Goal: Task Accomplishment & Management: Manage account settings

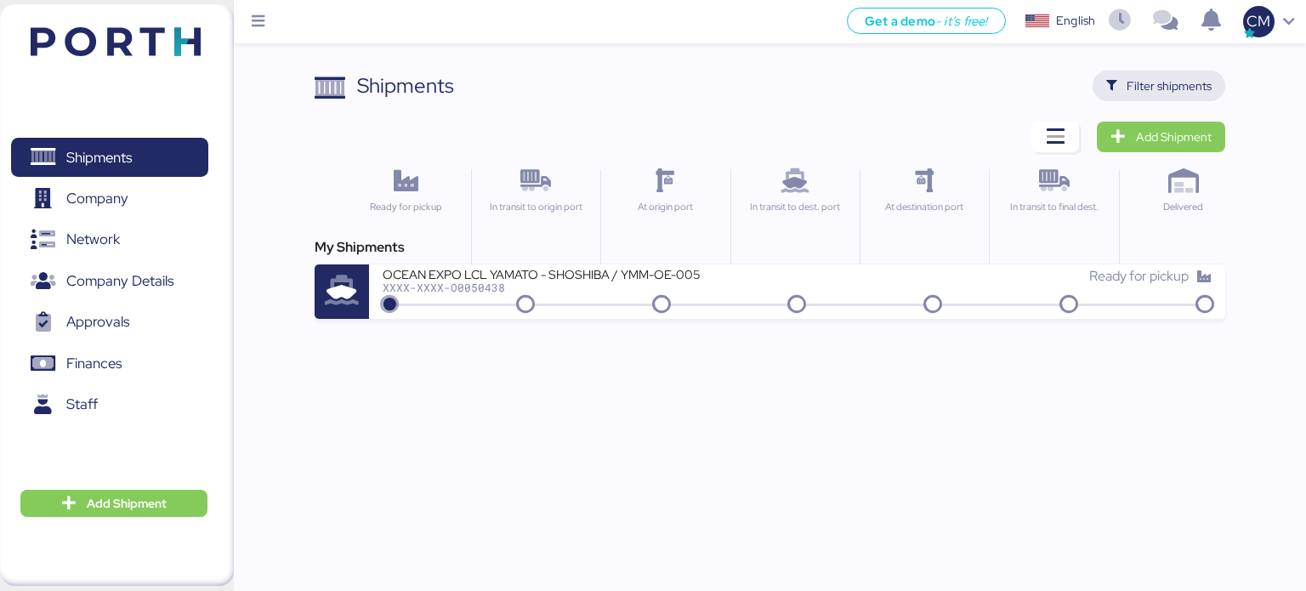
click at [1162, 91] on span "Filter shipments" at bounding box center [1169, 86] width 85 height 20
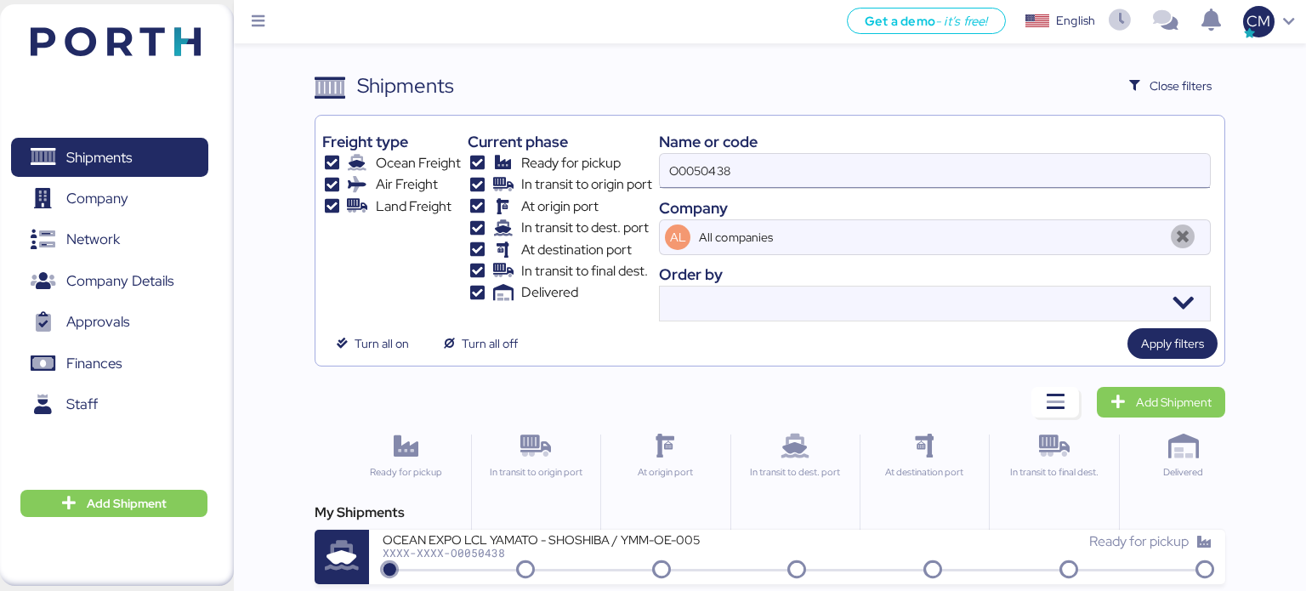
click at [780, 175] on input "O0050438" at bounding box center [935, 171] width 550 height 34
paste input "O0052023"
type input "O0052023"
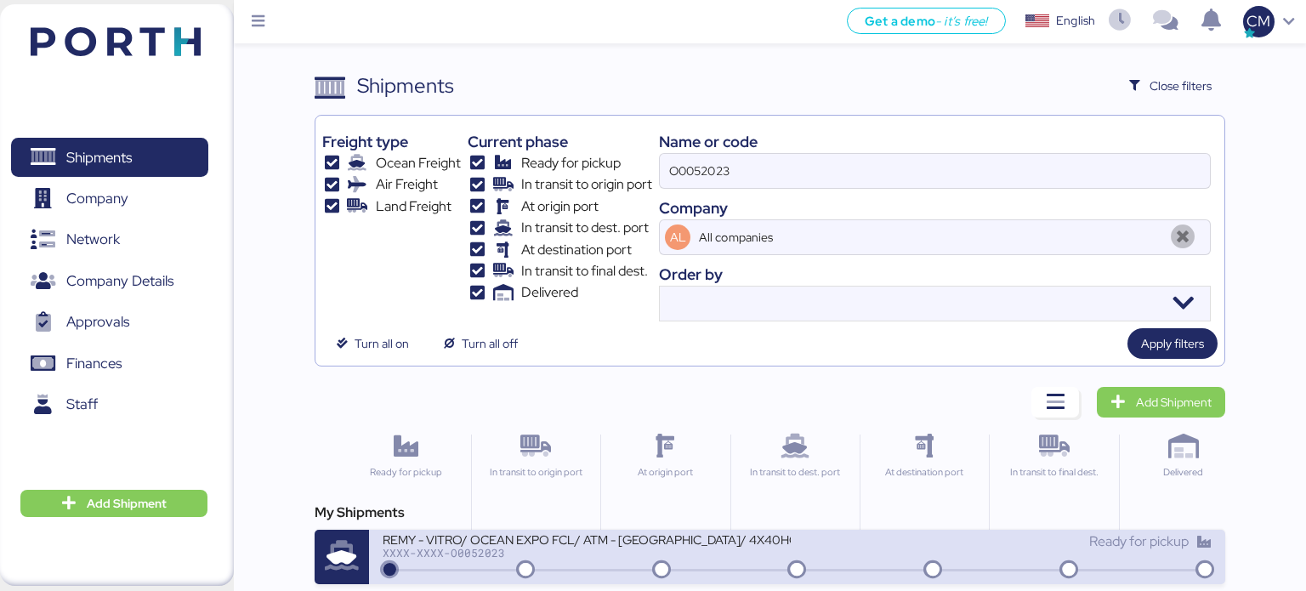
click at [500, 543] on div "REMY - VITRO/ OCEAN EXPO FCL/ ATM - [GEOGRAPHIC_DATA]/ 4X40HQ" at bounding box center [587, 538] width 408 height 14
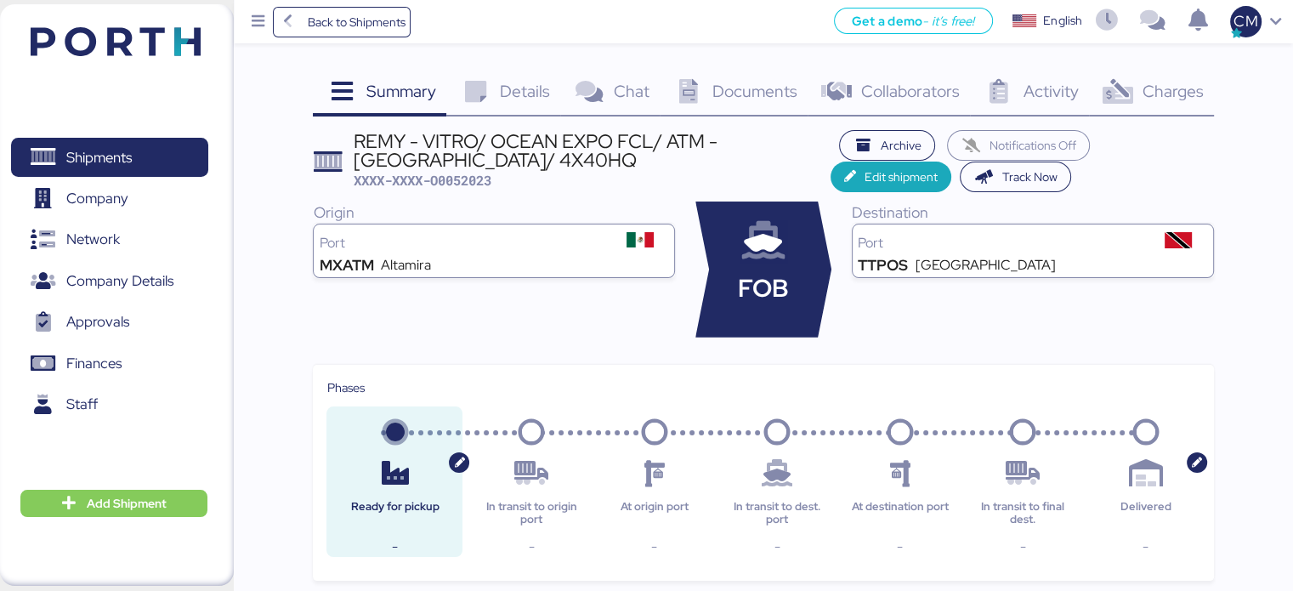
click at [1174, 94] on span "Charges" at bounding box center [1172, 91] width 61 height 22
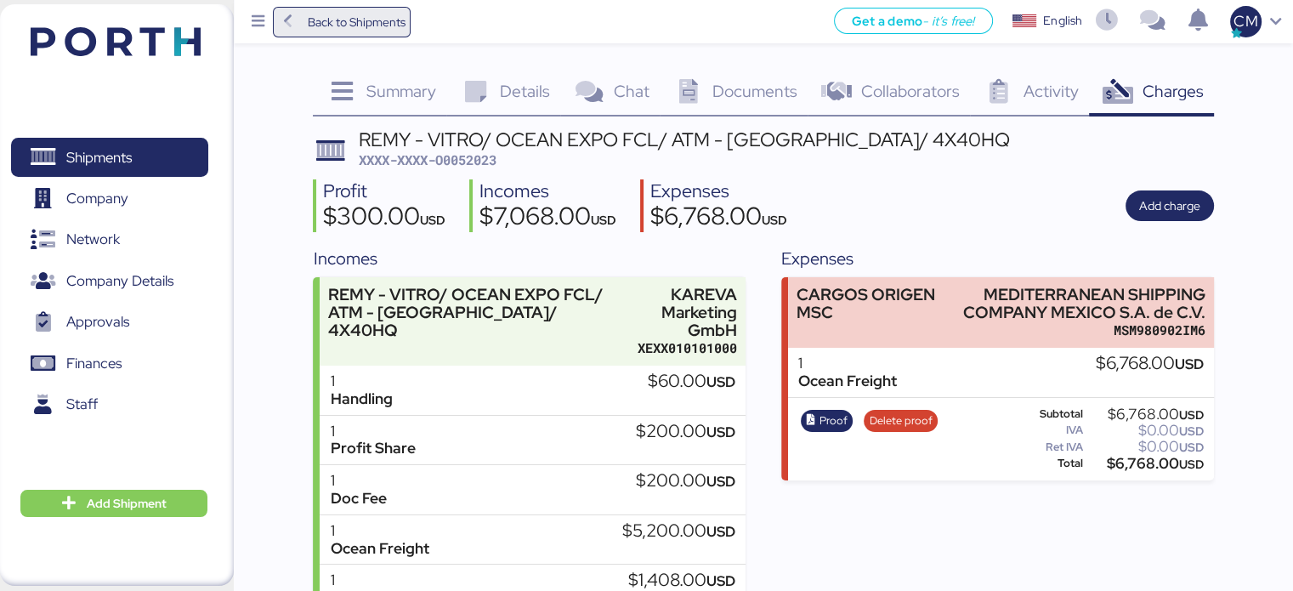
click at [299, 36] on span "Back to Shipments" at bounding box center [342, 22] width 127 height 31
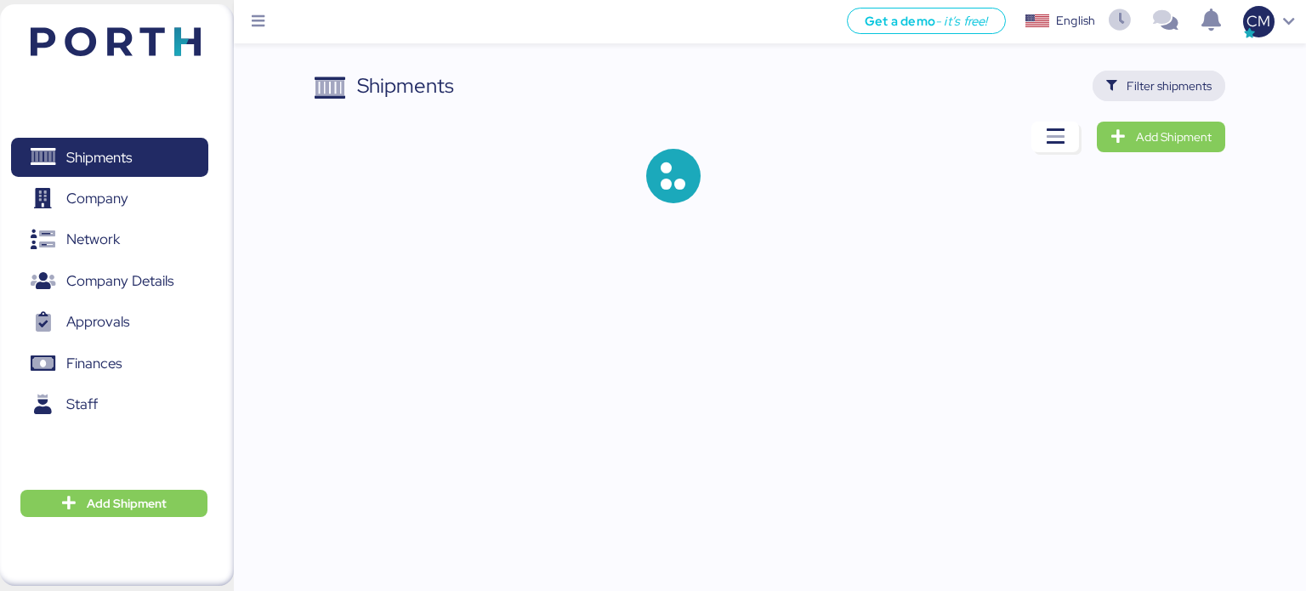
click at [1140, 86] on span "Filter shipments" at bounding box center [1169, 86] width 85 height 20
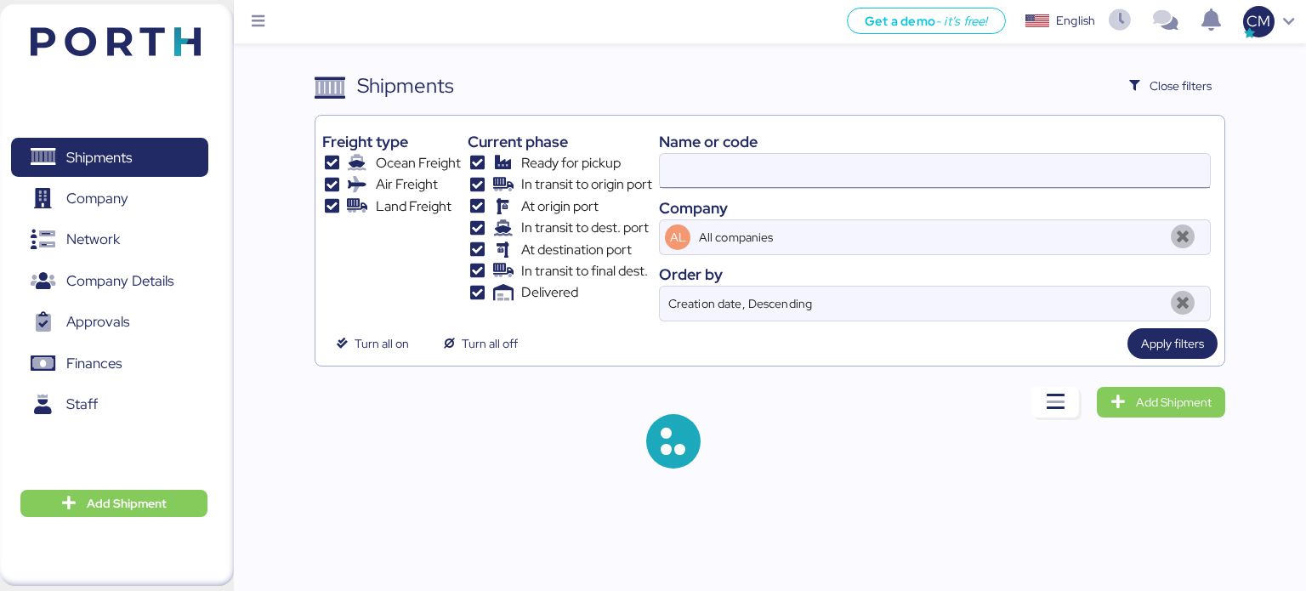
click at [752, 172] on input at bounding box center [935, 171] width 550 height 34
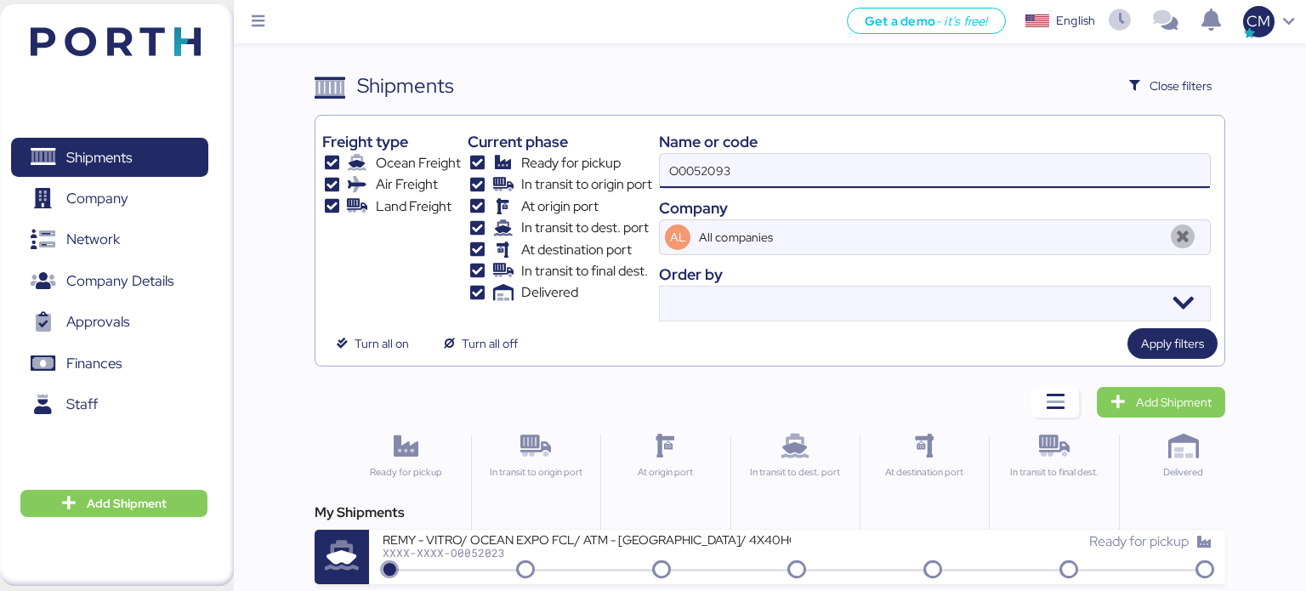
type input "O0052093"
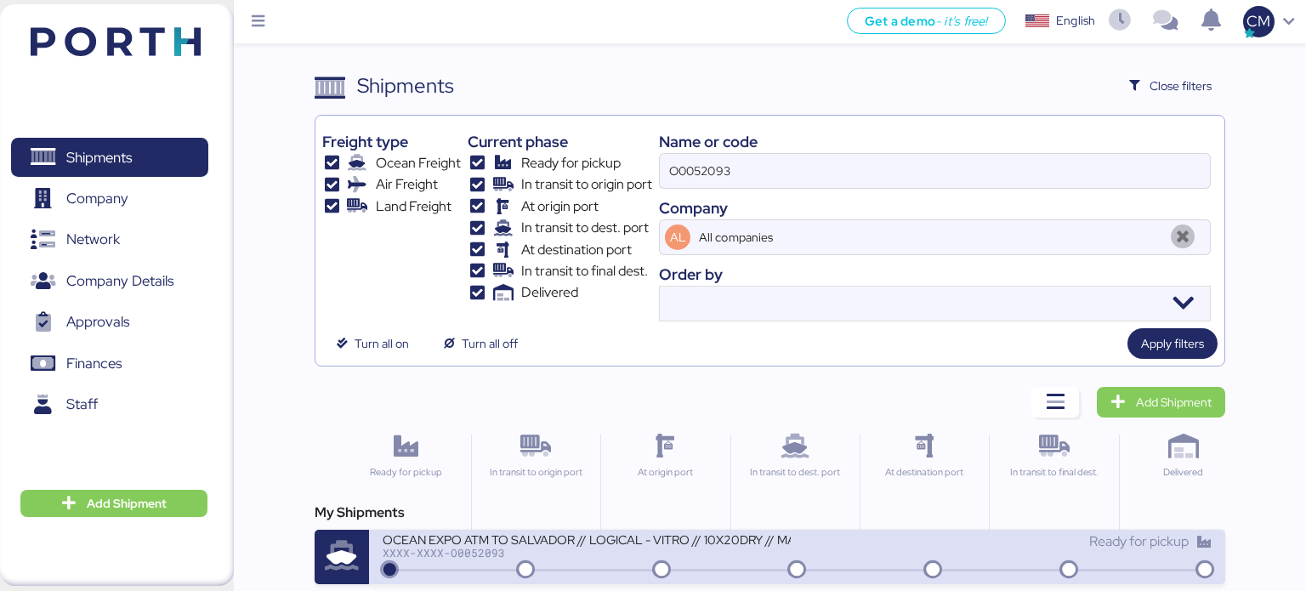
click at [753, 557] on div "XXXX-XXXX-O0052093" at bounding box center [587, 553] width 408 height 12
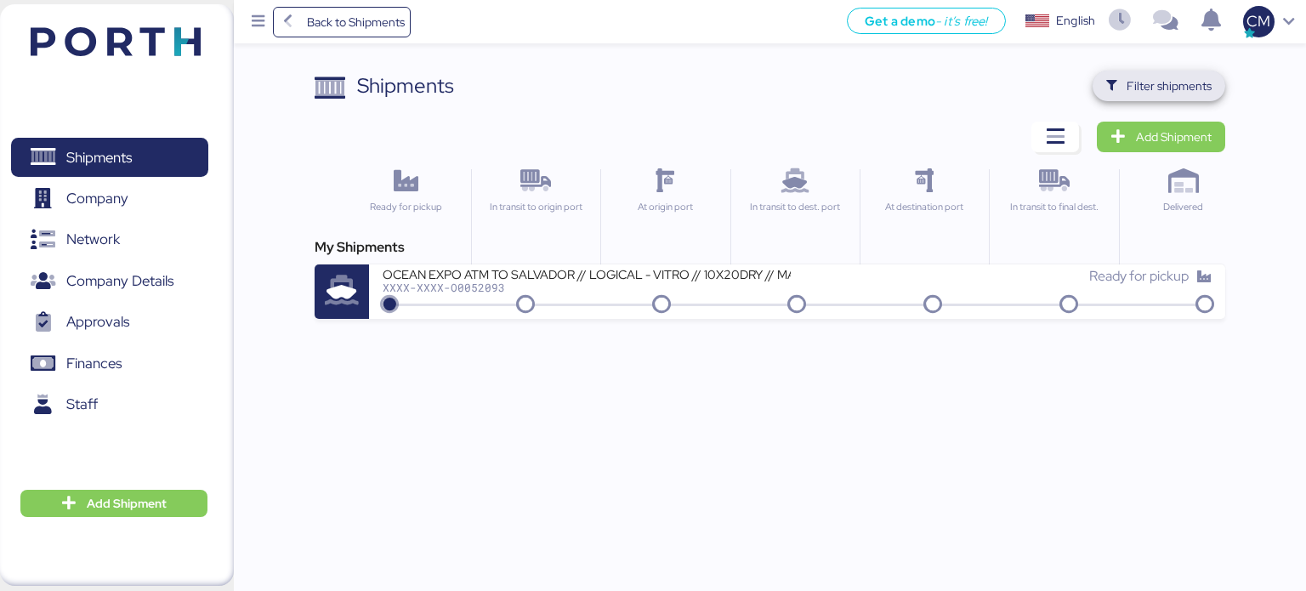
click at [1124, 88] on span "Filter shipments" at bounding box center [1159, 86] width 106 height 24
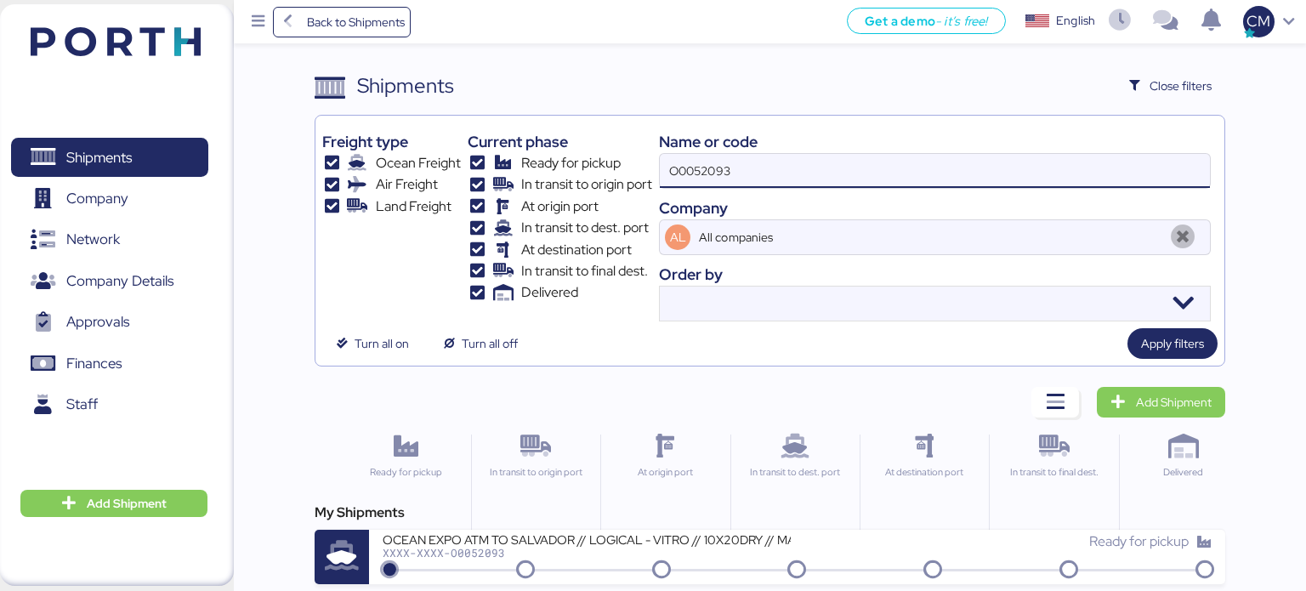
click at [743, 173] on input "O0052093" at bounding box center [935, 171] width 550 height 34
type input "O0052064"
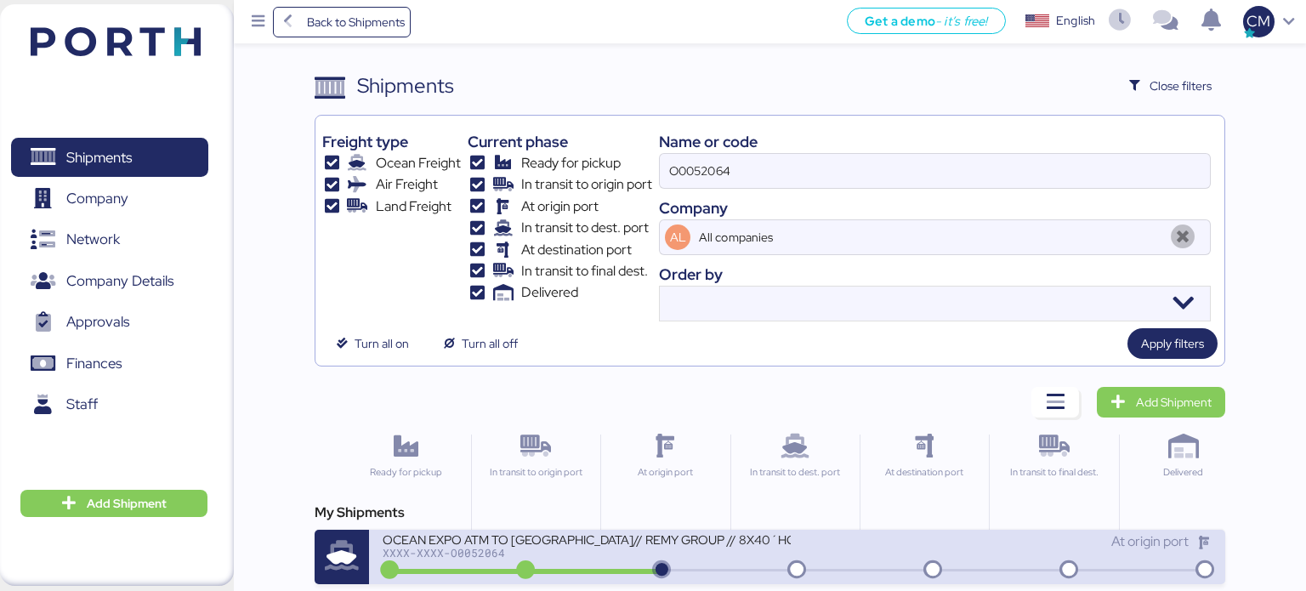
click at [616, 555] on div "XXXX-XXXX-O0052064" at bounding box center [587, 553] width 408 height 12
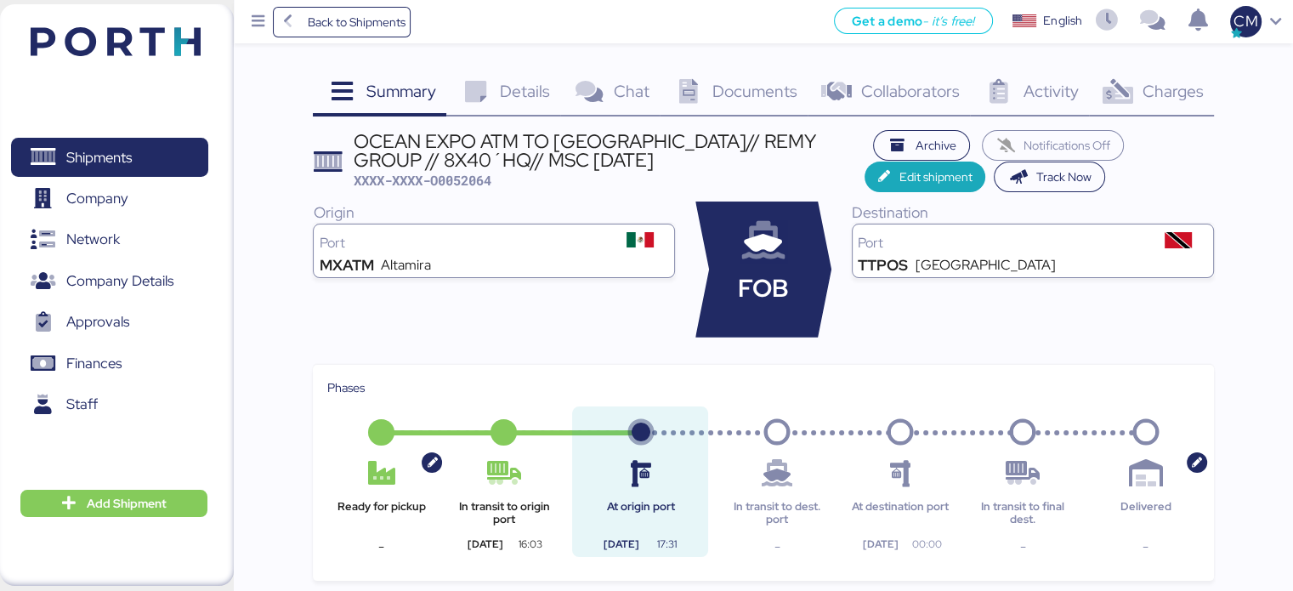
click at [1157, 88] on span "Charges" at bounding box center [1172, 91] width 61 height 22
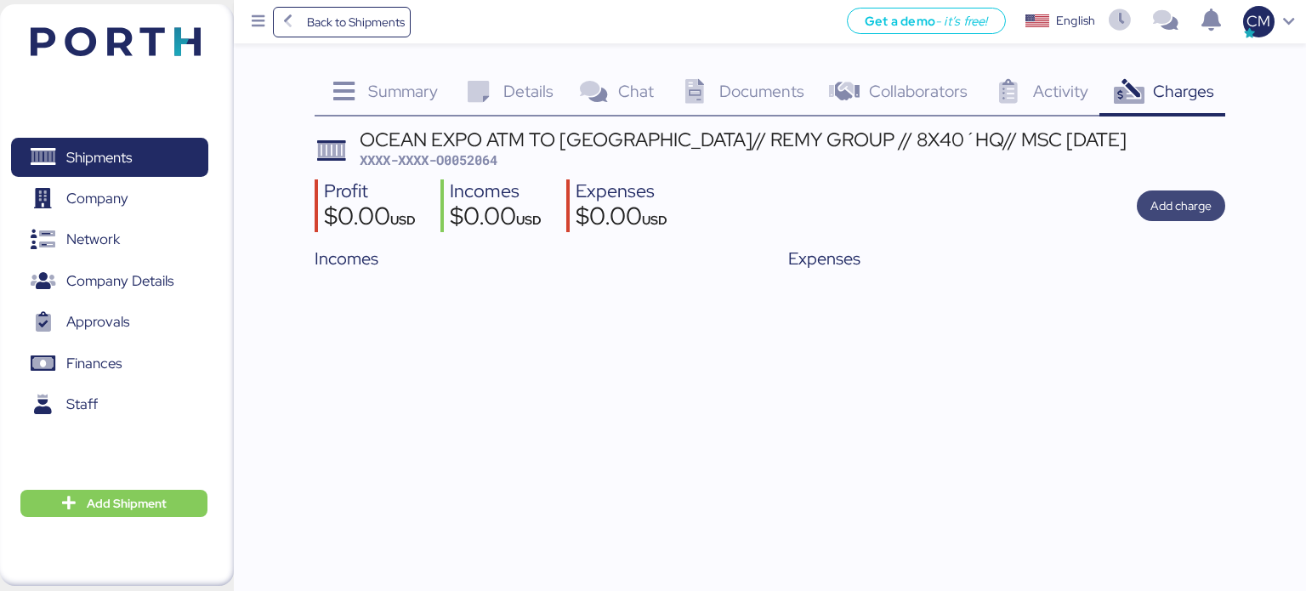
click at [1180, 194] on span "Add charge" at bounding box center [1180, 206] width 61 height 24
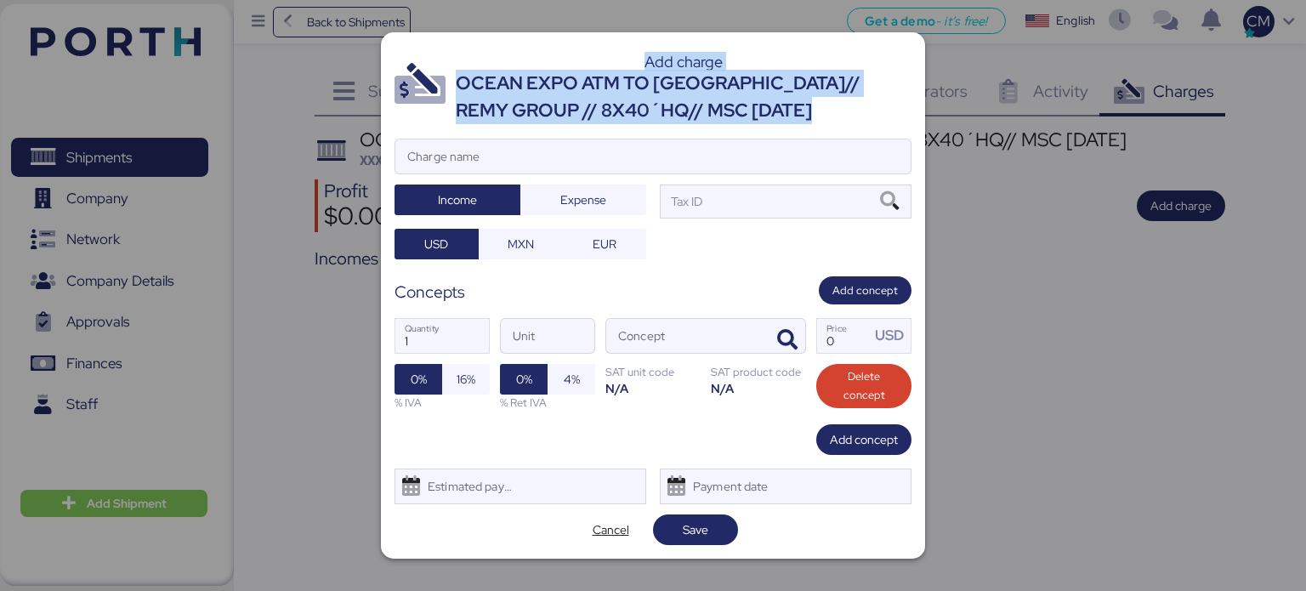
drag, startPoint x: 763, startPoint y: 121, endPoint x: 439, endPoint y: 83, distance: 326.1
click at [439, 83] on header "Add charge OCEAN EXPO ATM TO [GEOGRAPHIC_DATA]// REMY GROUP // 8X40´HQ// MSC [D…" at bounding box center [653, 85] width 517 height 79
click at [539, 91] on div "OCEAN EXPO ATM TO [GEOGRAPHIC_DATA]// REMY GROUP // 8X40´HQ// MSC [DATE]" at bounding box center [684, 97] width 456 height 55
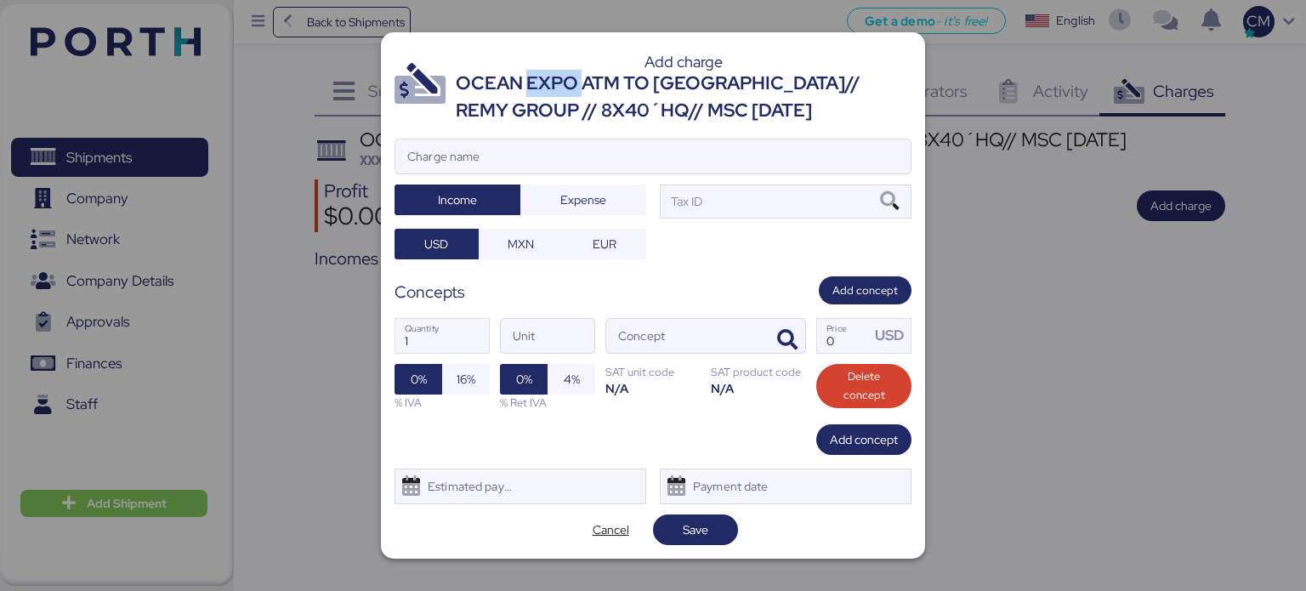
click at [539, 91] on div "OCEAN EXPO ATM TO [GEOGRAPHIC_DATA]// REMY GROUP // 8X40´HQ// MSC [DATE]" at bounding box center [684, 97] width 456 height 55
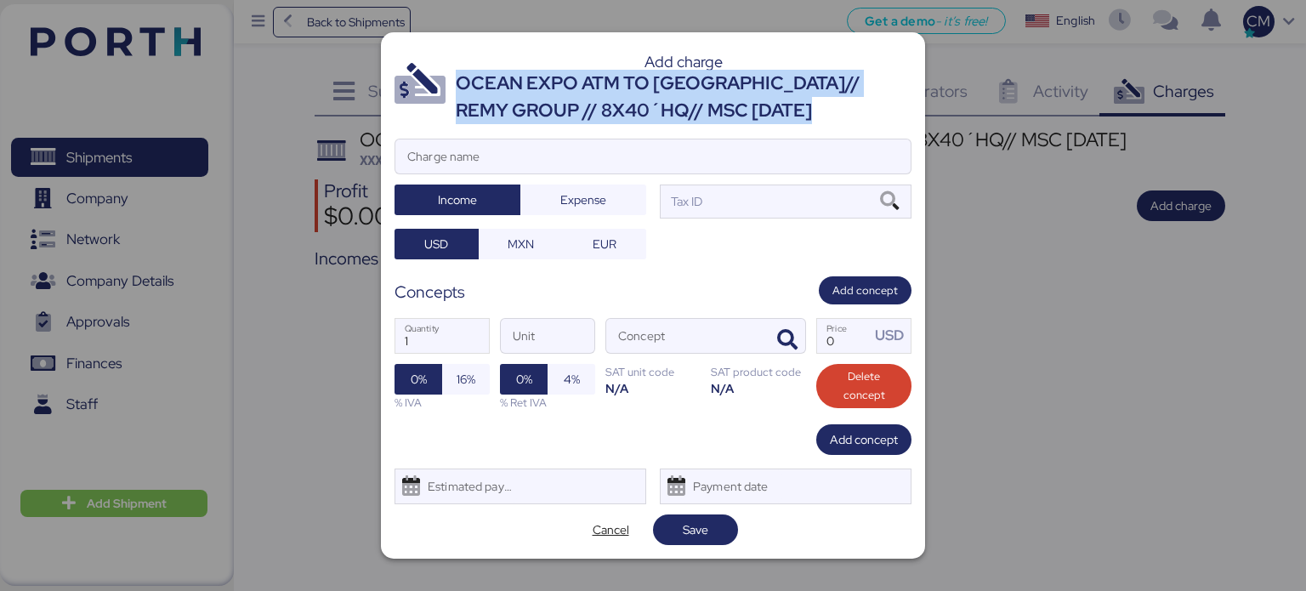
click at [539, 91] on div "OCEAN EXPO ATM TO [GEOGRAPHIC_DATA]// REMY GROUP // 8X40´HQ// MSC [DATE]" at bounding box center [684, 97] width 456 height 55
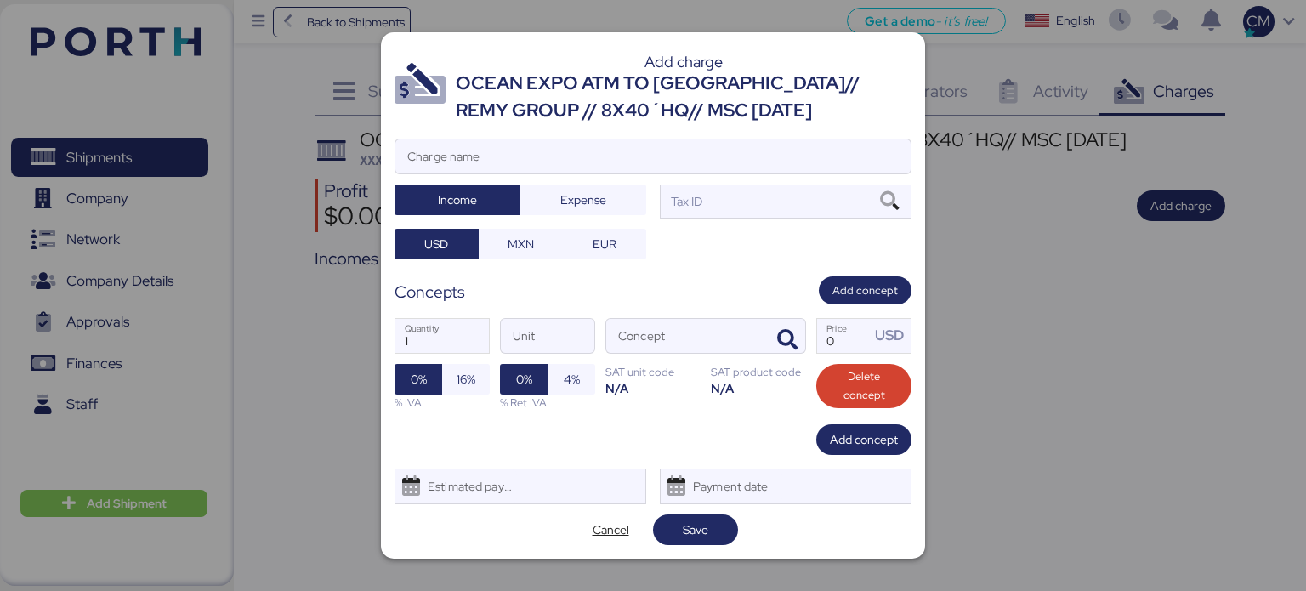
click at [540, 174] on div at bounding box center [652, 181] width 515 height 17
click at [540, 173] on input "Charge name" at bounding box center [652, 156] width 515 height 34
paste input "OCEAN EXPO ATM TO [GEOGRAPHIC_DATA]// REMY GROUP // 8X40´HQ// MSC [DATE]"
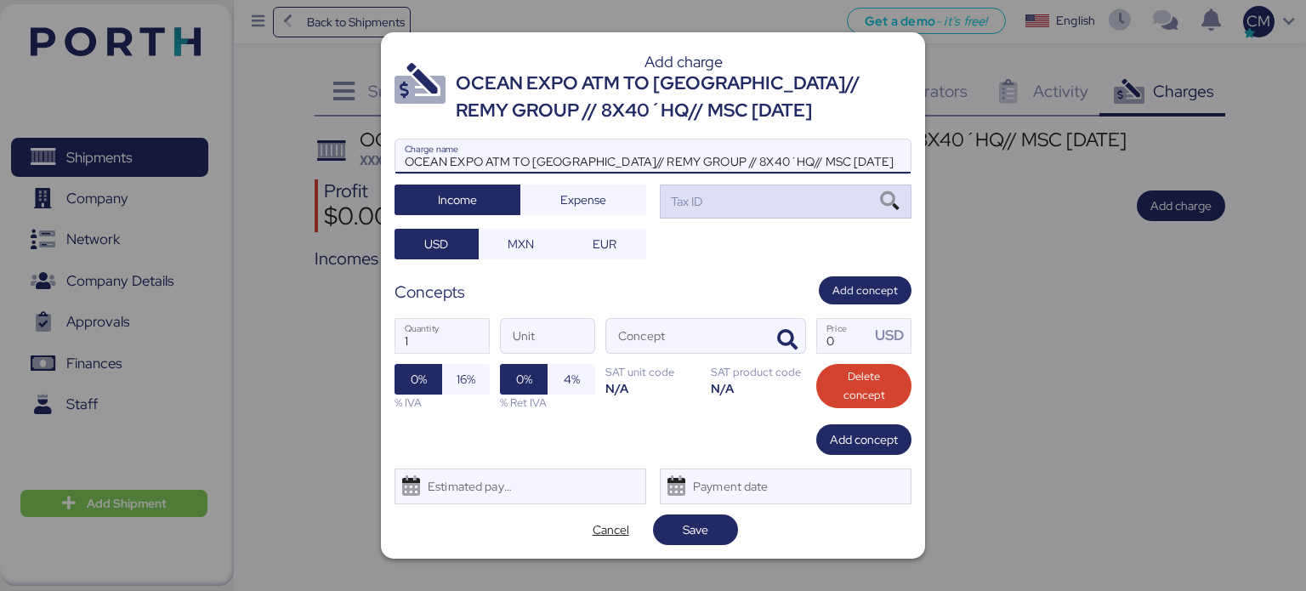
type input "OCEAN EXPO ATM TO [GEOGRAPHIC_DATA]// REMY GROUP // 8X40´HQ// MSC [DATE]"
click at [704, 203] on div "Tax ID" at bounding box center [786, 202] width 252 height 34
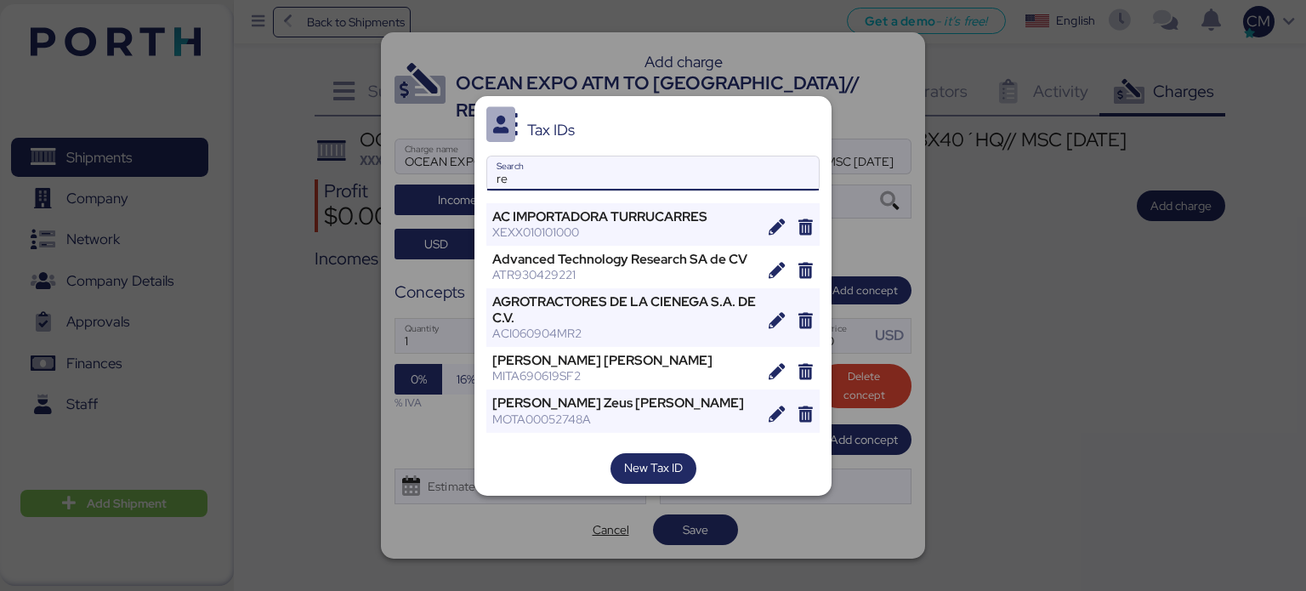
type input "r"
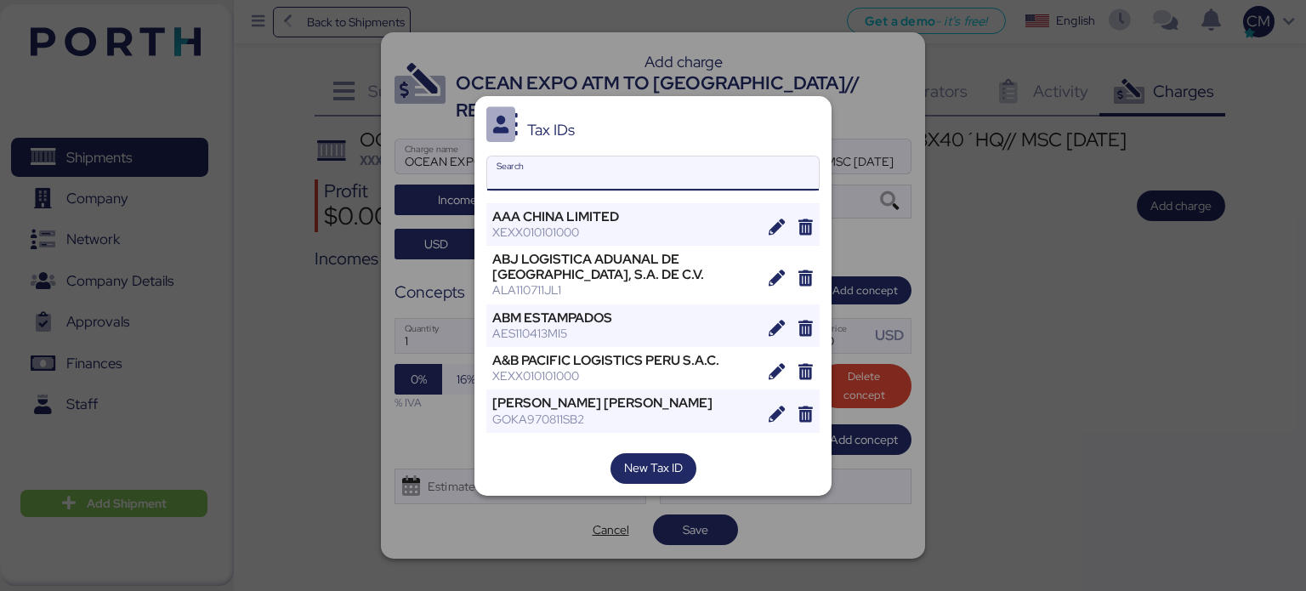
click at [859, 182] on div at bounding box center [653, 295] width 1306 height 591
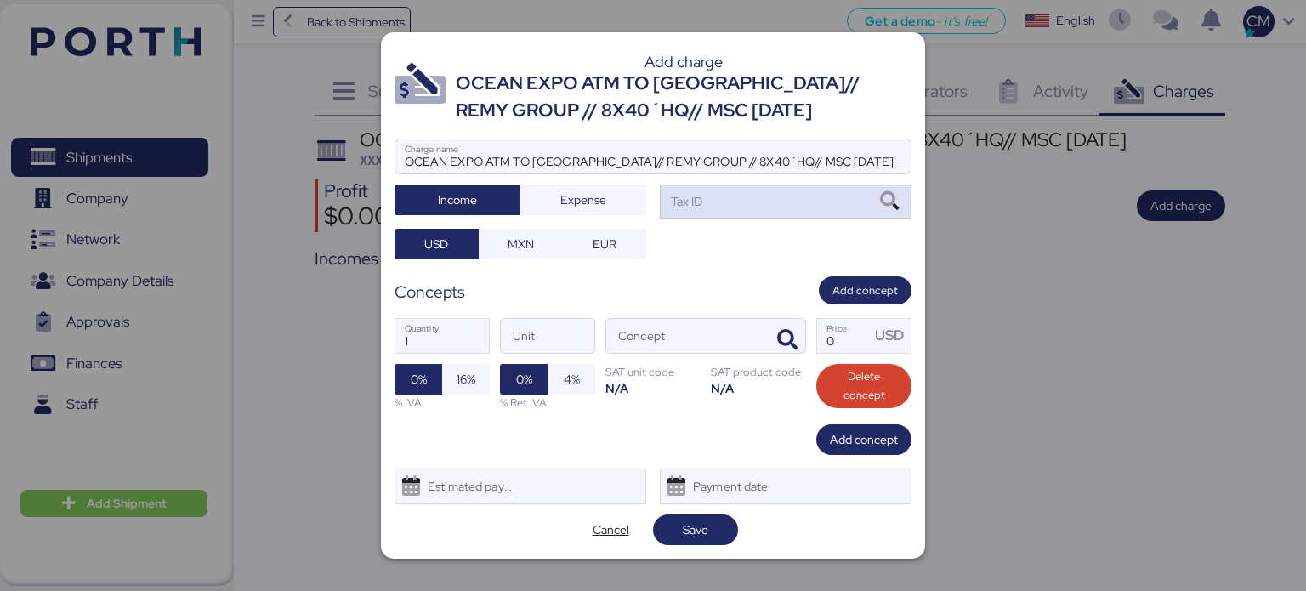
click at [747, 196] on div "Tax ID" at bounding box center [786, 202] width 252 height 34
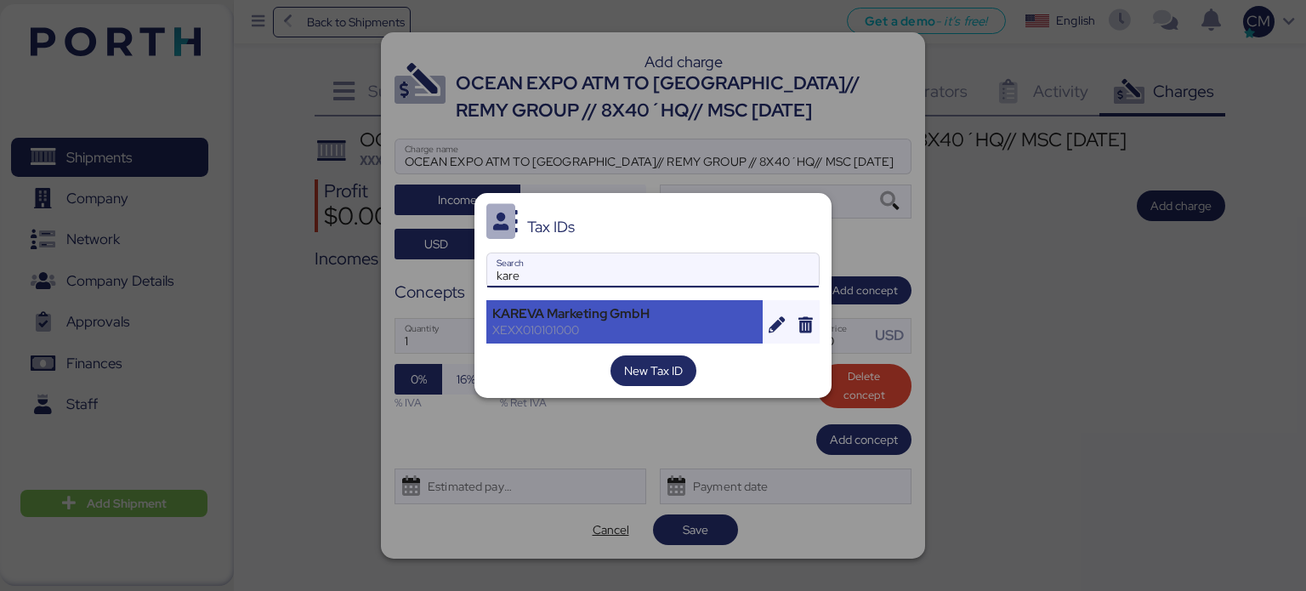
type input "kare"
click at [646, 308] on div "KAREVA Marketing GmbH" at bounding box center [624, 313] width 264 height 15
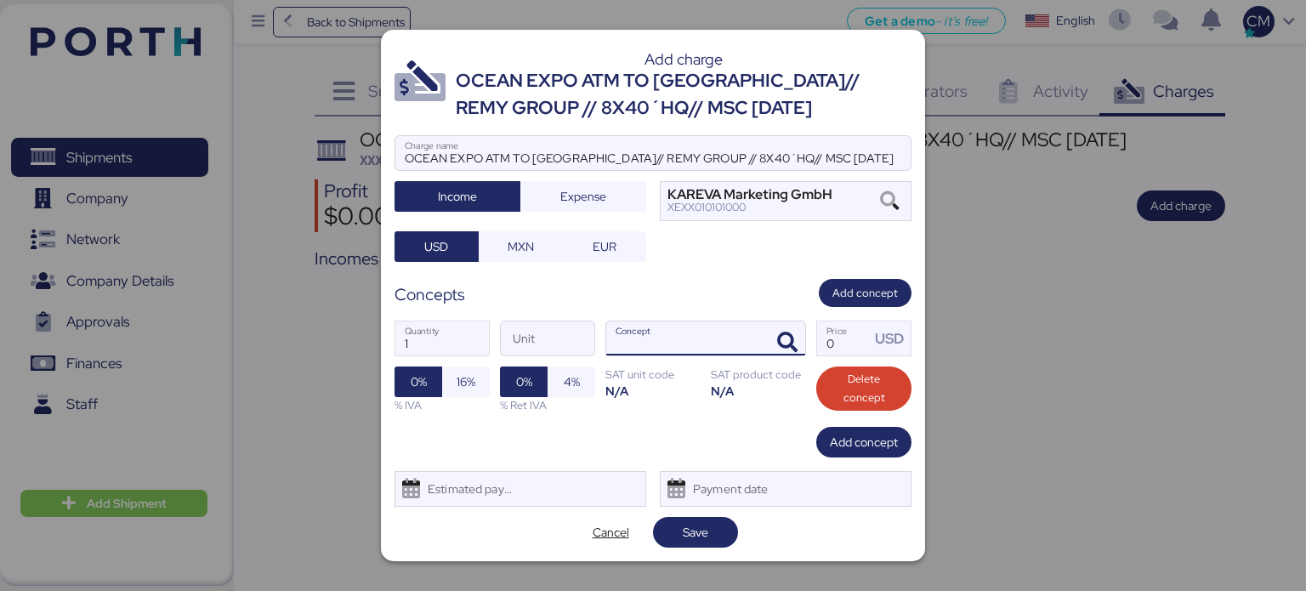
click at [642, 335] on input "Concept" at bounding box center [685, 338] width 158 height 34
click at [790, 338] on icon "button" at bounding box center [787, 342] width 20 height 20
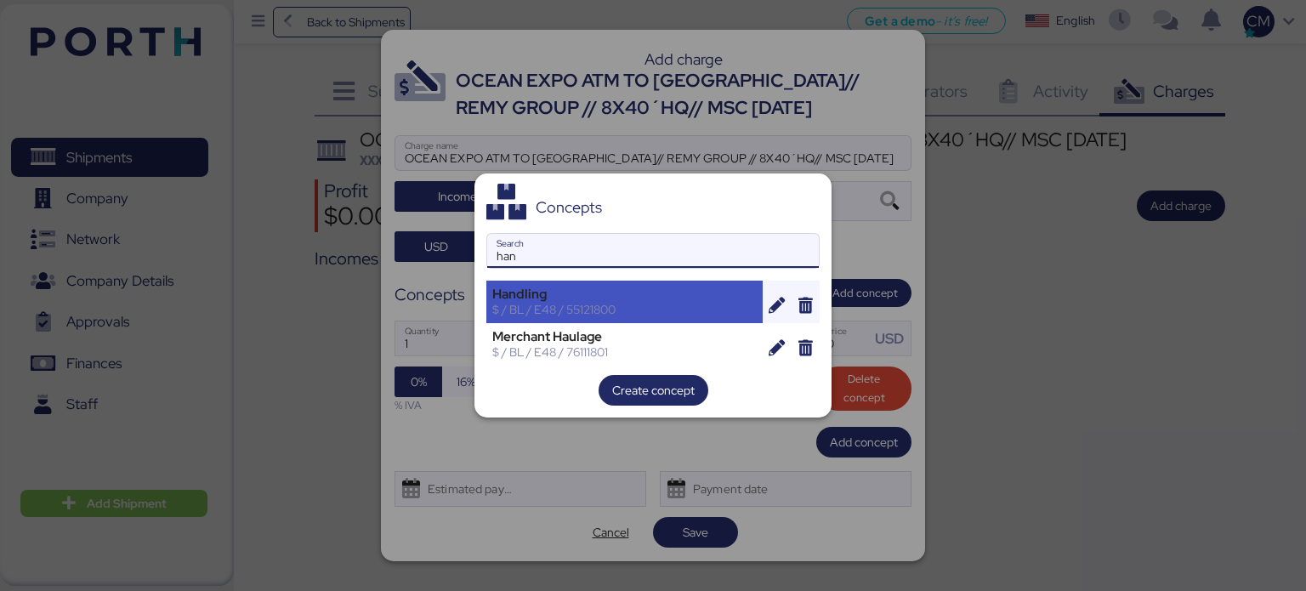
type input "han"
click at [605, 304] on div "$ / BL / E48 / 55121800" at bounding box center [624, 309] width 264 height 15
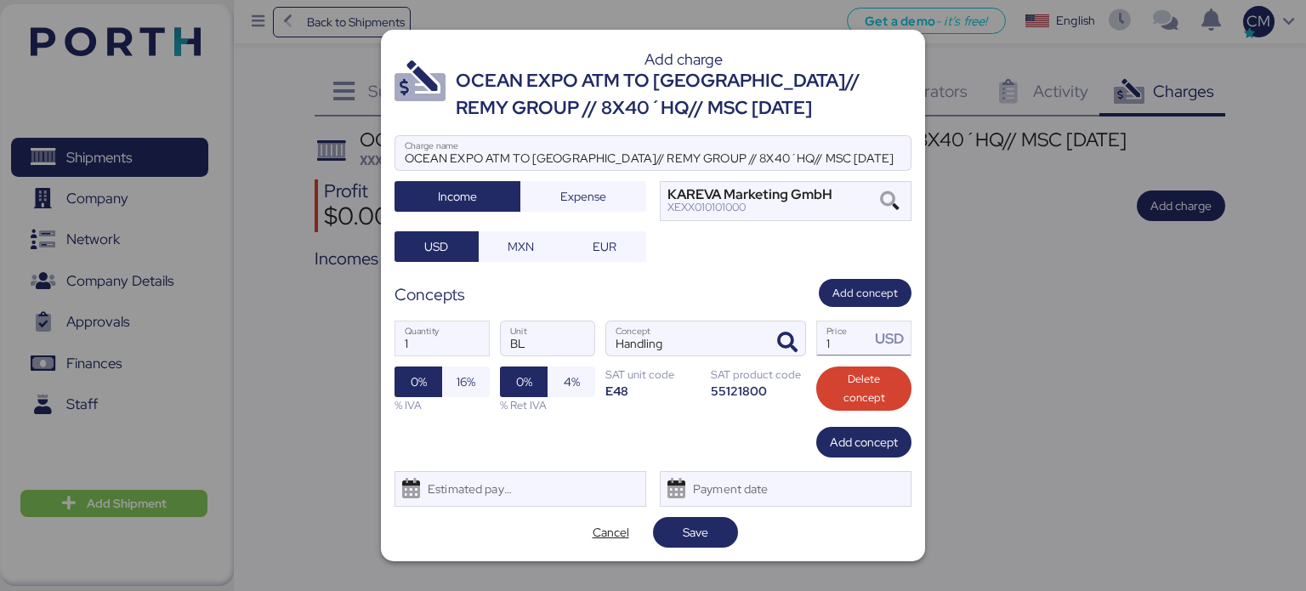
click at [851, 339] on input "1" at bounding box center [843, 338] width 53 height 34
type input "60"
click at [857, 447] on span "Add concept" at bounding box center [864, 442] width 68 height 20
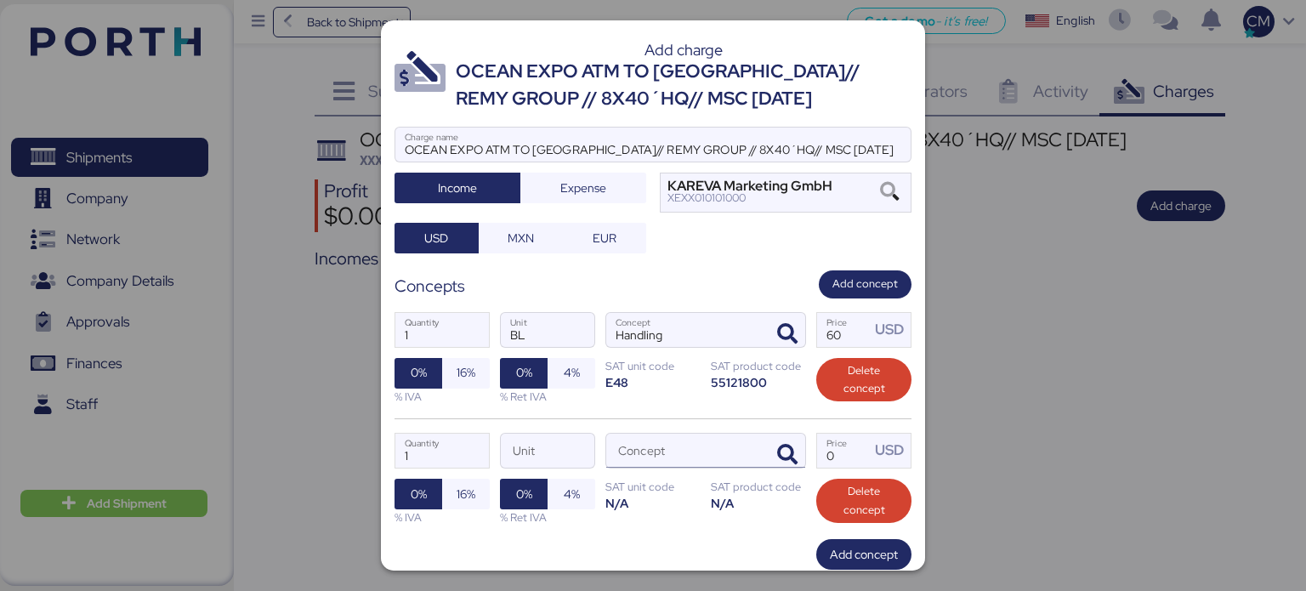
click at [636, 452] on input "Concept" at bounding box center [685, 451] width 158 height 34
click at [779, 445] on icon "button" at bounding box center [787, 455] width 20 height 20
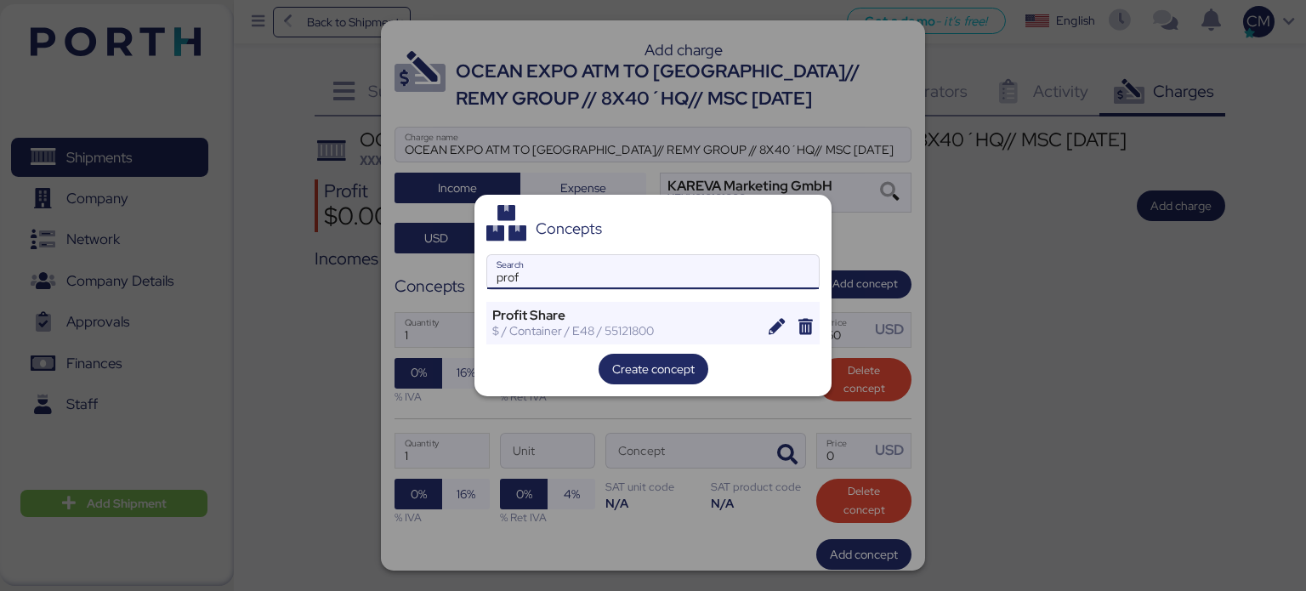
type input "prof"
click at [653, 344] on div "Concepts prof Search Profit Share $ / Container / E48 / 55121800 Create concept" at bounding box center [652, 296] width 357 height 202
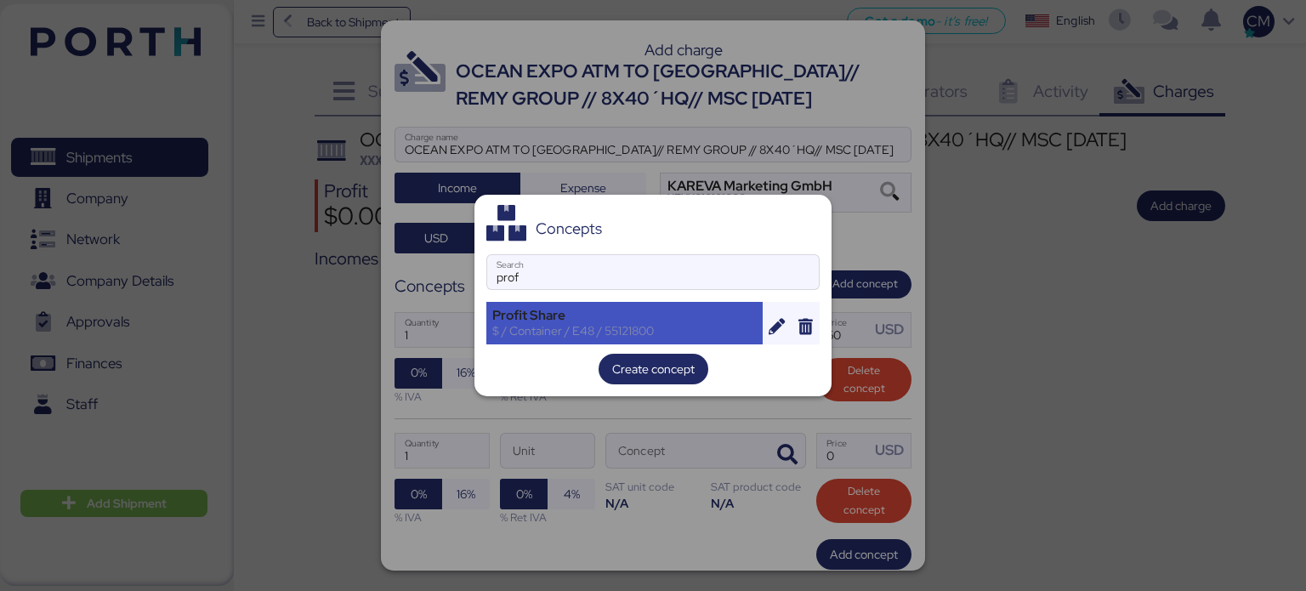
click at [652, 332] on div "$ / Container / E48 / 55121800" at bounding box center [624, 330] width 264 height 15
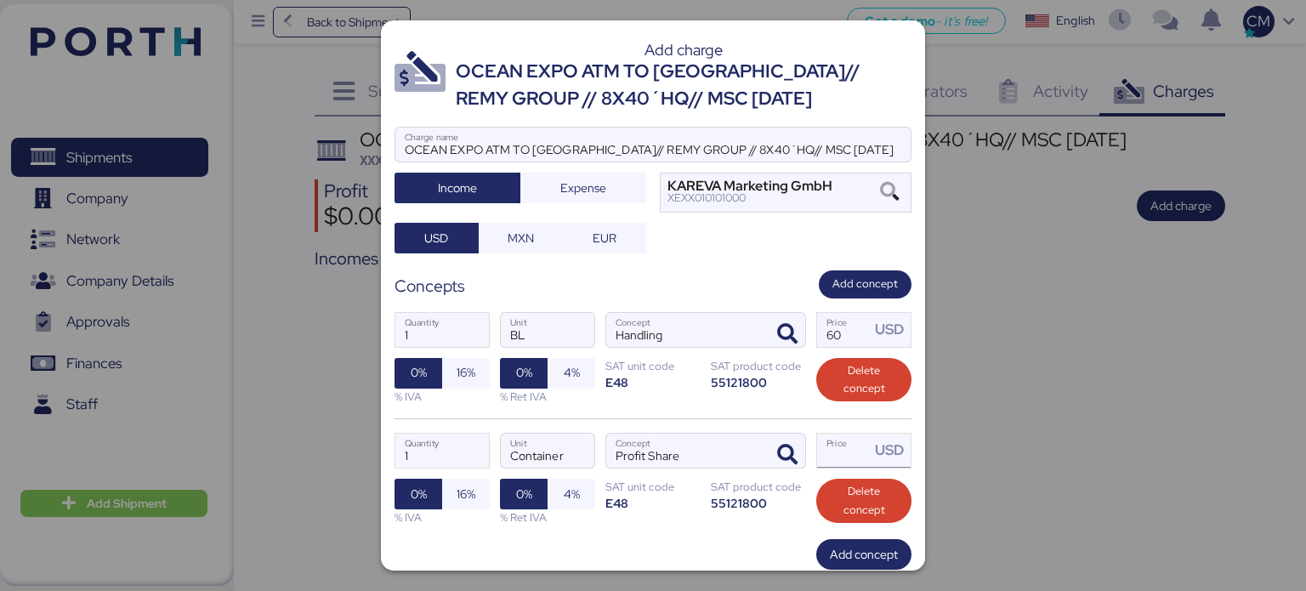
click at [827, 448] on input "Price USD" at bounding box center [843, 451] width 53 height 34
type input "0"
click at [817, 446] on input "Price USD" at bounding box center [843, 451] width 53 height 34
type input "400"
click at [830, 557] on span "Add concept" at bounding box center [864, 554] width 68 height 20
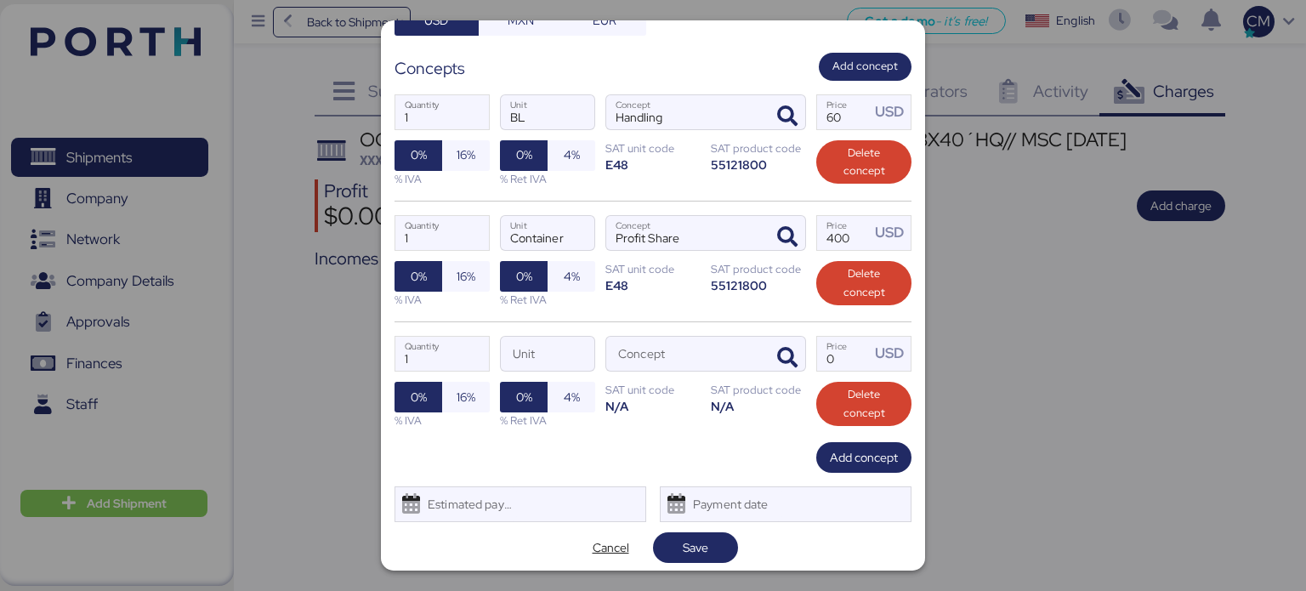
scroll to position [221, 0]
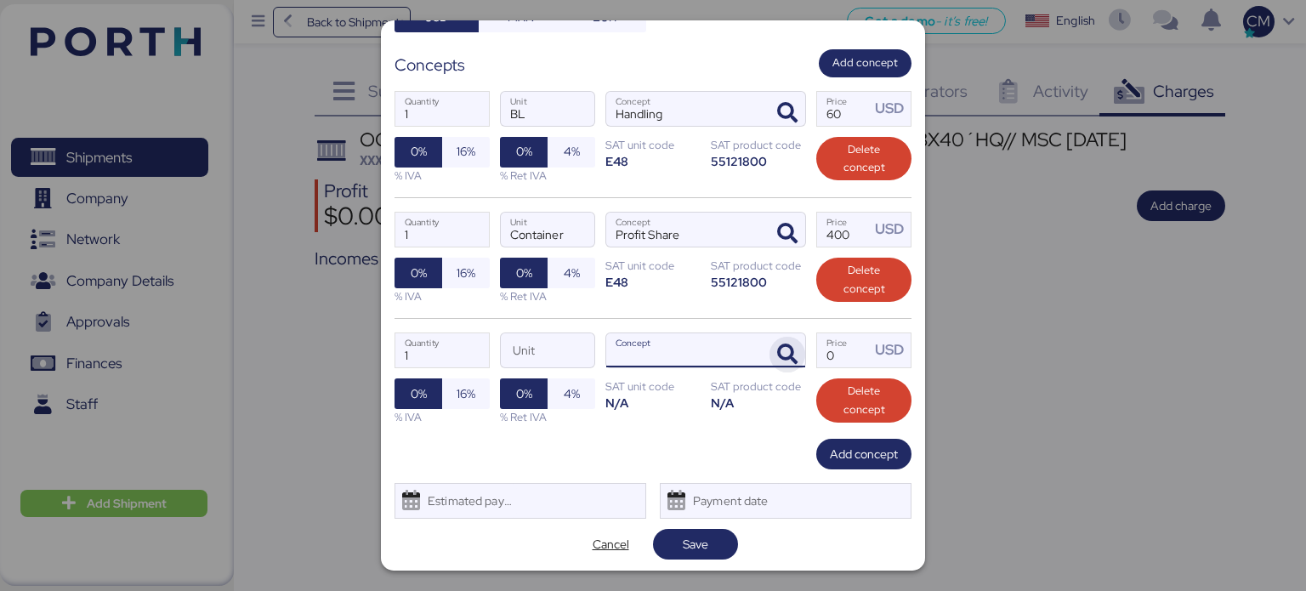
click at [777, 352] on icon "button" at bounding box center [787, 354] width 20 height 20
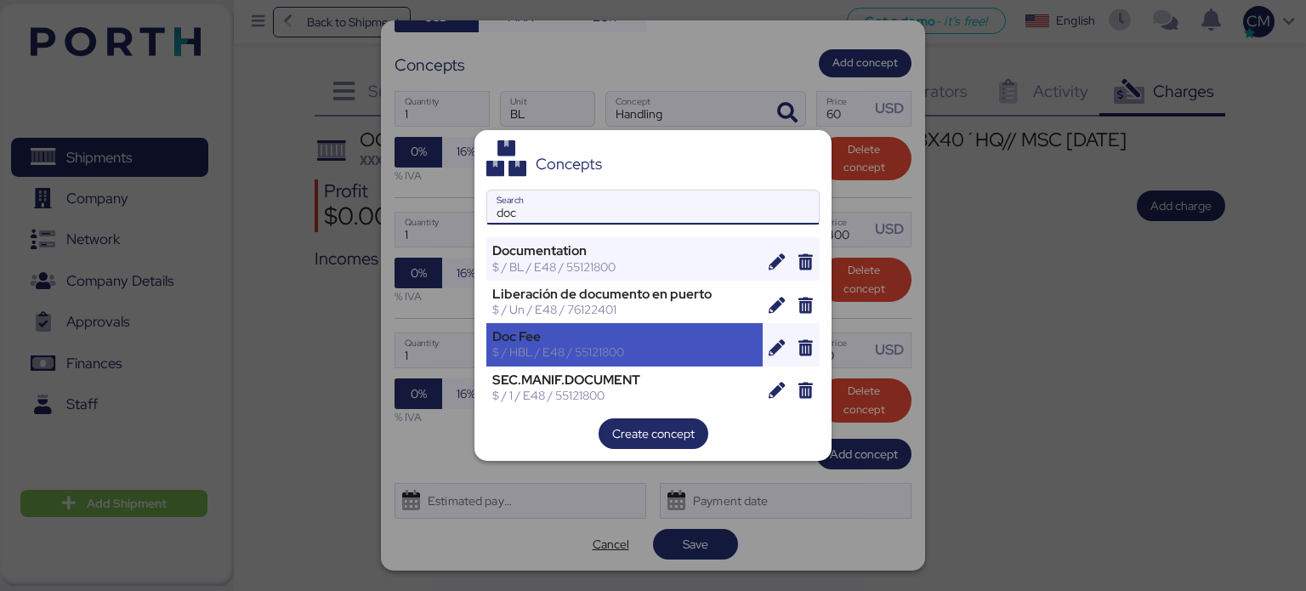
type input "doc"
click at [622, 343] on div "Doc Fee" at bounding box center [624, 336] width 264 height 15
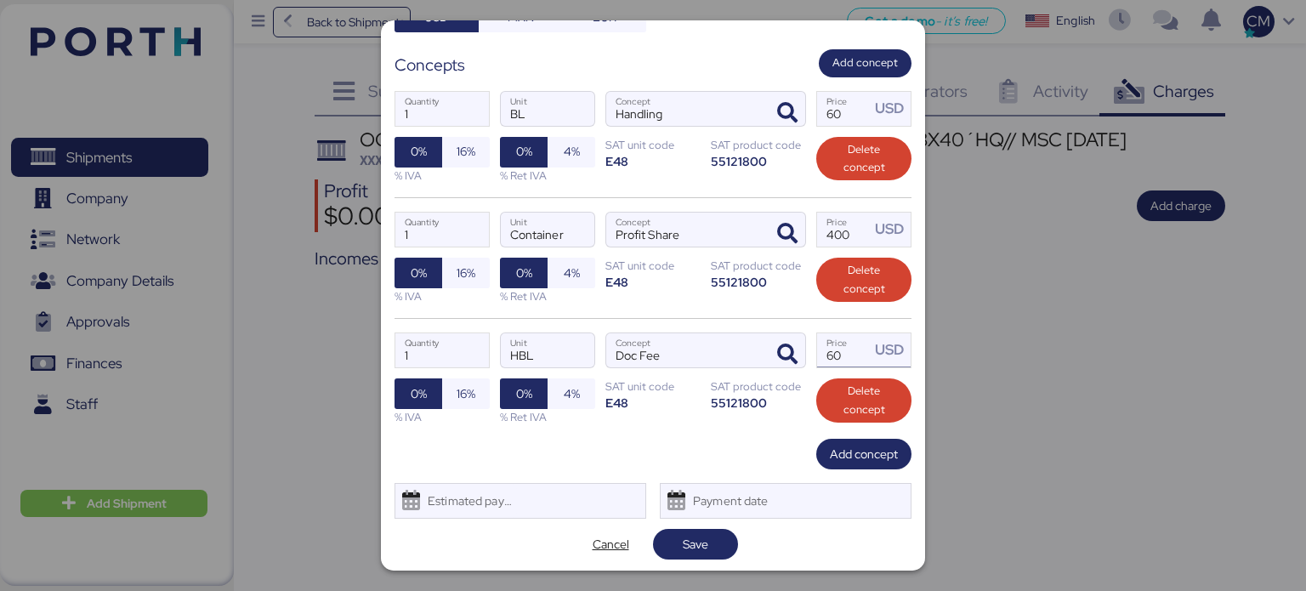
click at [838, 360] on input "60" at bounding box center [843, 350] width 53 height 34
type input "6"
type input "400"
click at [840, 455] on span "Add concept" at bounding box center [864, 454] width 68 height 20
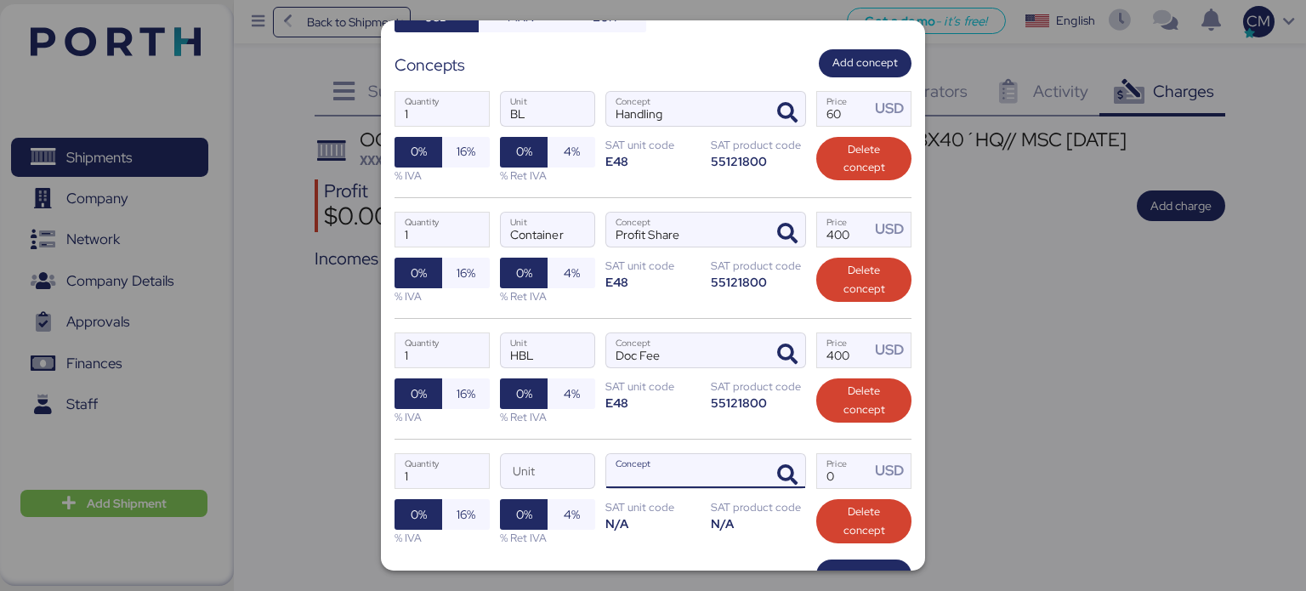
click at [668, 473] on input "Concept" at bounding box center [685, 471] width 158 height 34
type input "o"
click at [777, 473] on icon "button" at bounding box center [787, 475] width 20 height 20
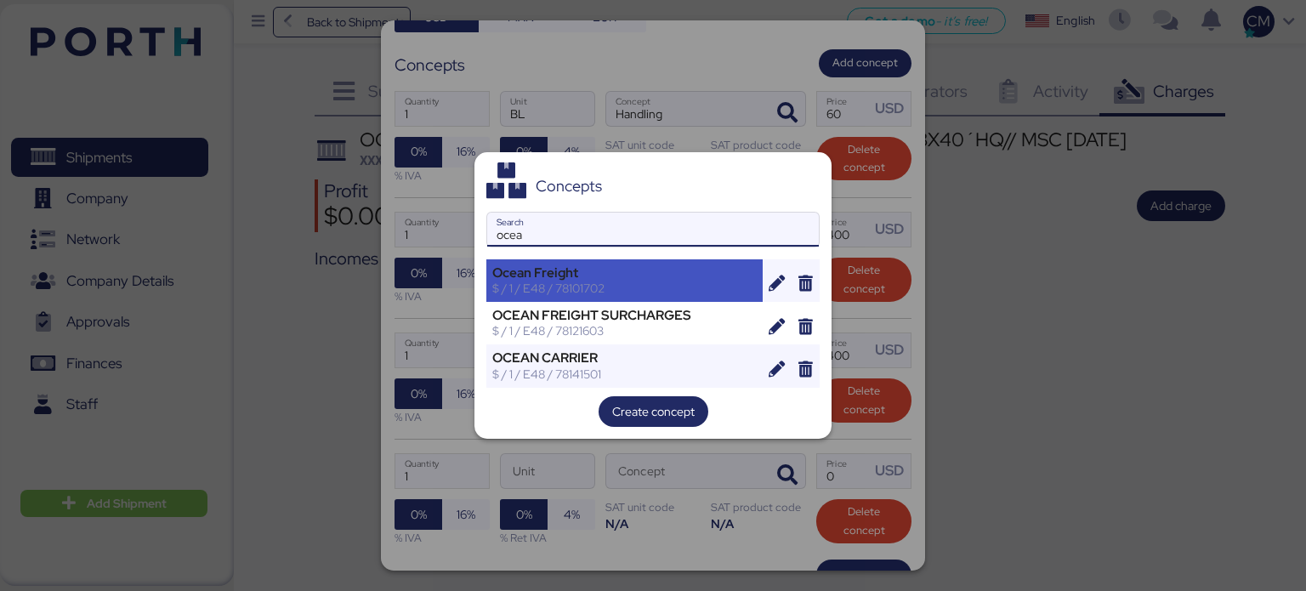
type input "ocea"
click at [605, 265] on div "Ocean Freight" at bounding box center [624, 272] width 264 height 15
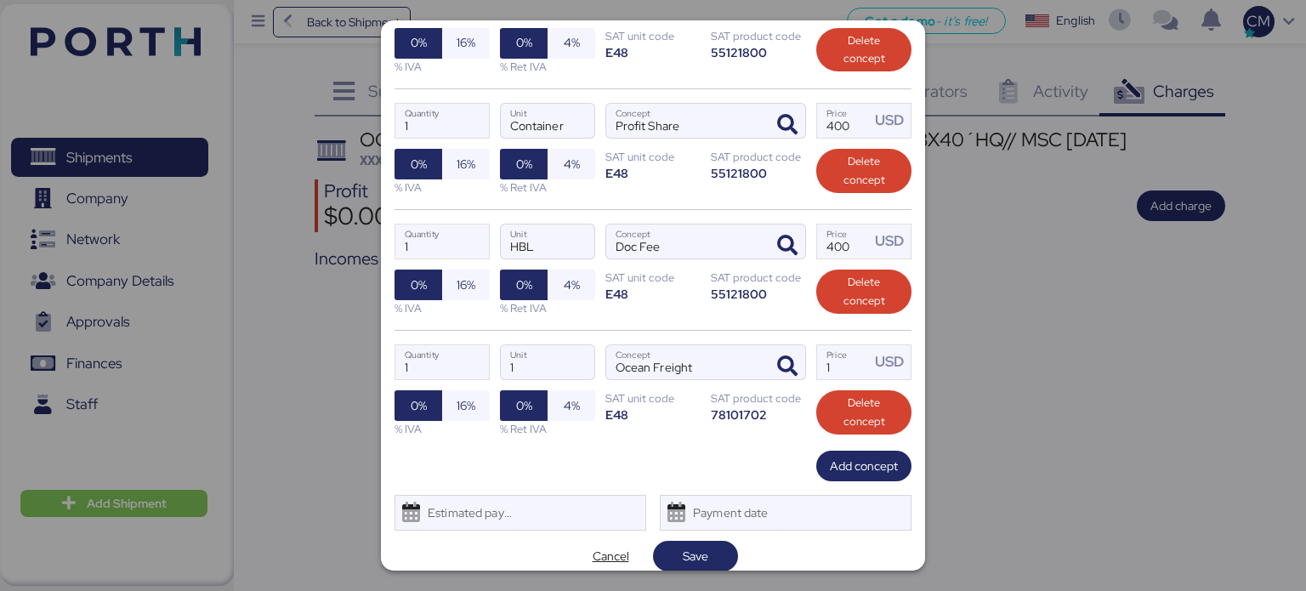
scroll to position [341, 0]
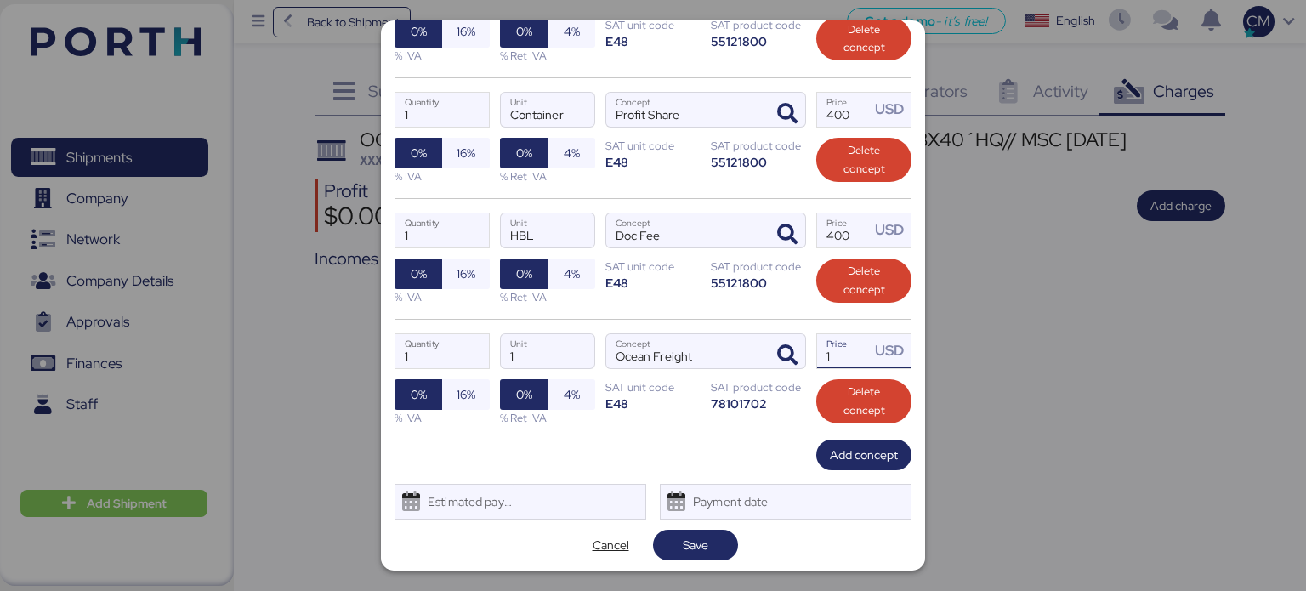
click at [833, 360] on input "1" at bounding box center [843, 351] width 53 height 34
type input "0"
click at [832, 360] on input "Price USD" at bounding box center [843, 351] width 53 height 34
type input "10400"
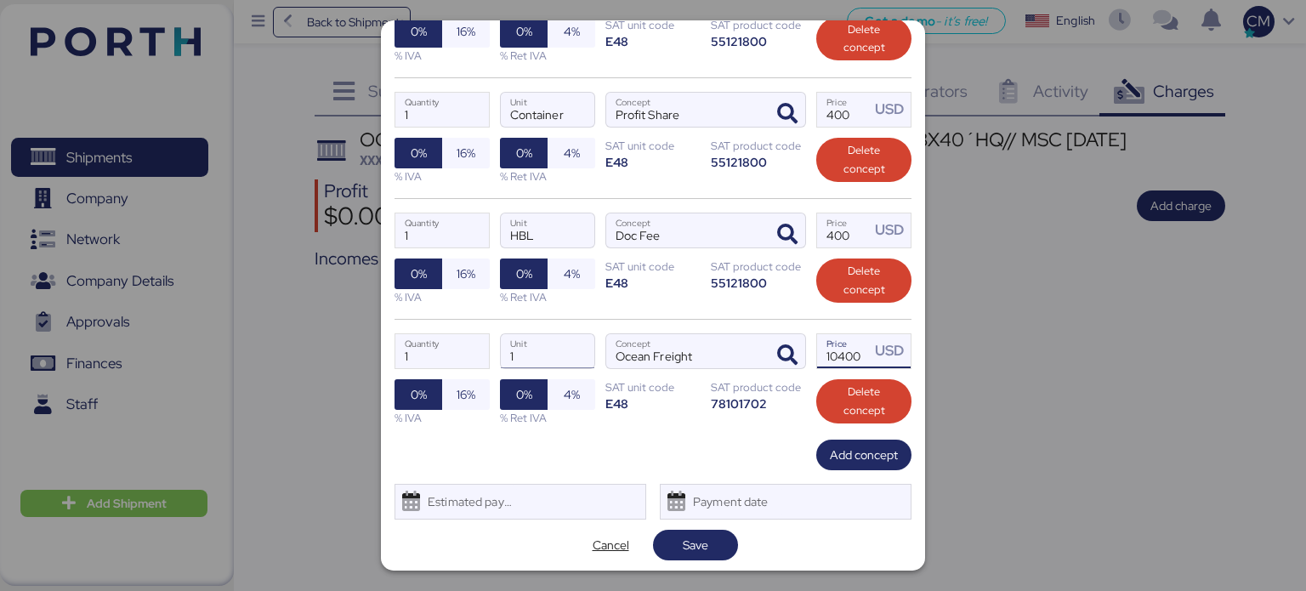
click at [540, 355] on input "1" at bounding box center [548, 351] width 94 height 34
type input "8"
click at [579, 435] on div "1 Quantity 8 Unit Ocean Freight Concept 10400 Price USD 0% 16% % IVA 0% 4% % Re…" at bounding box center [653, 379] width 517 height 121
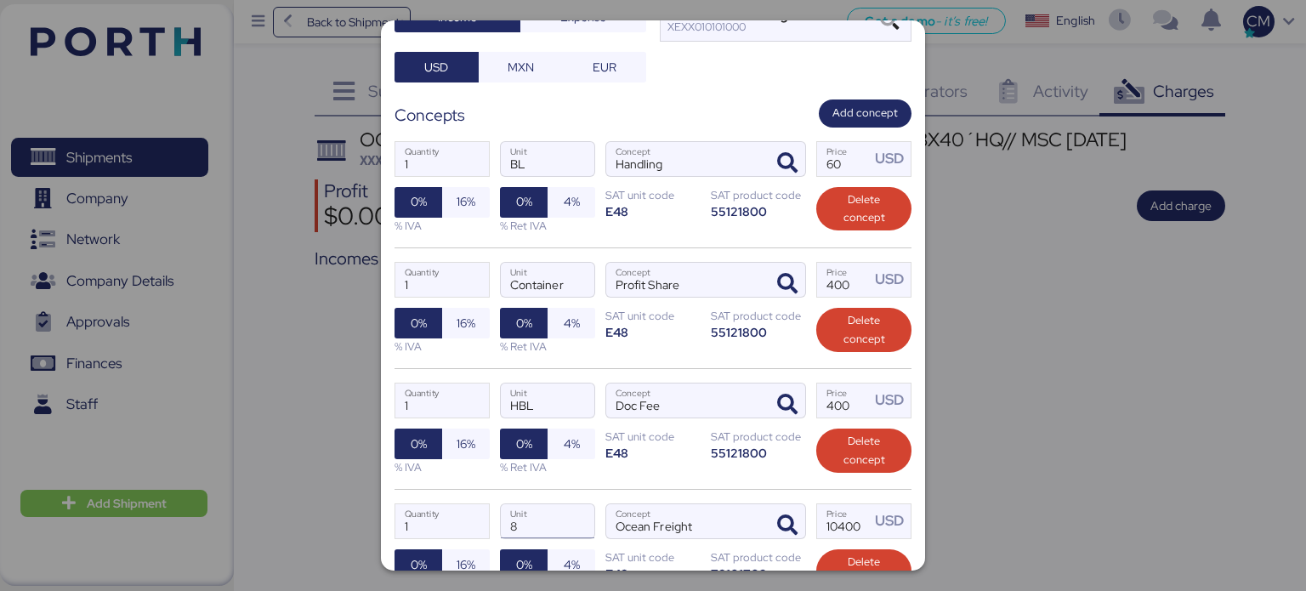
scroll to position [341, 0]
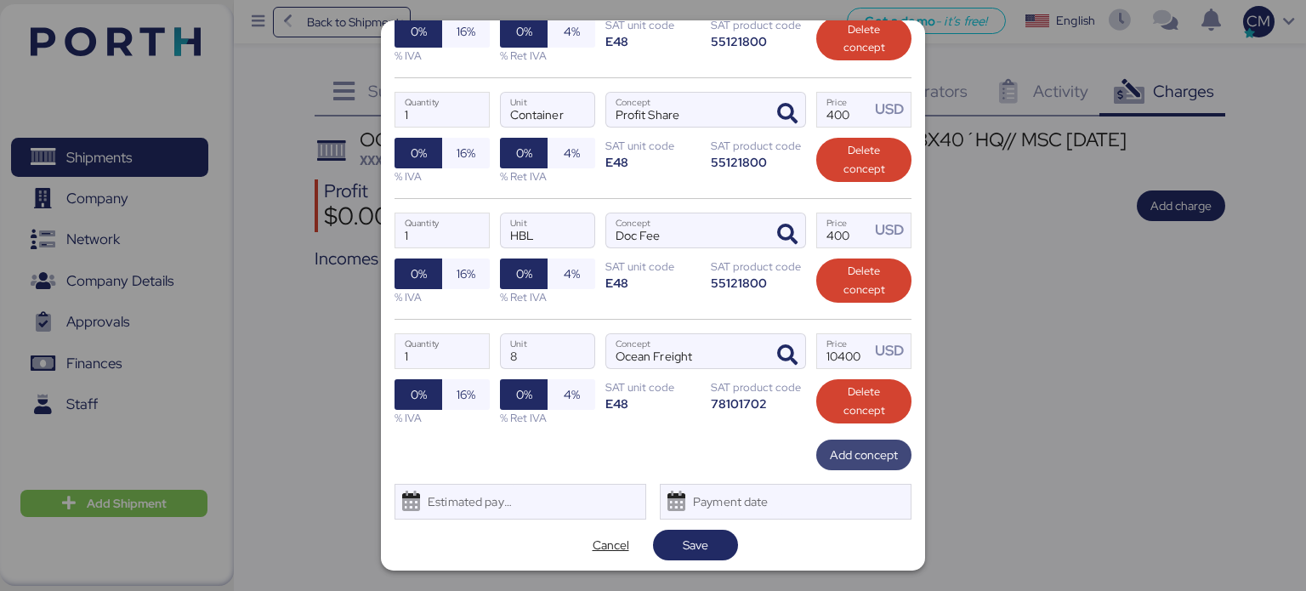
click at [838, 445] on span "Add concept" at bounding box center [864, 455] width 68 height 20
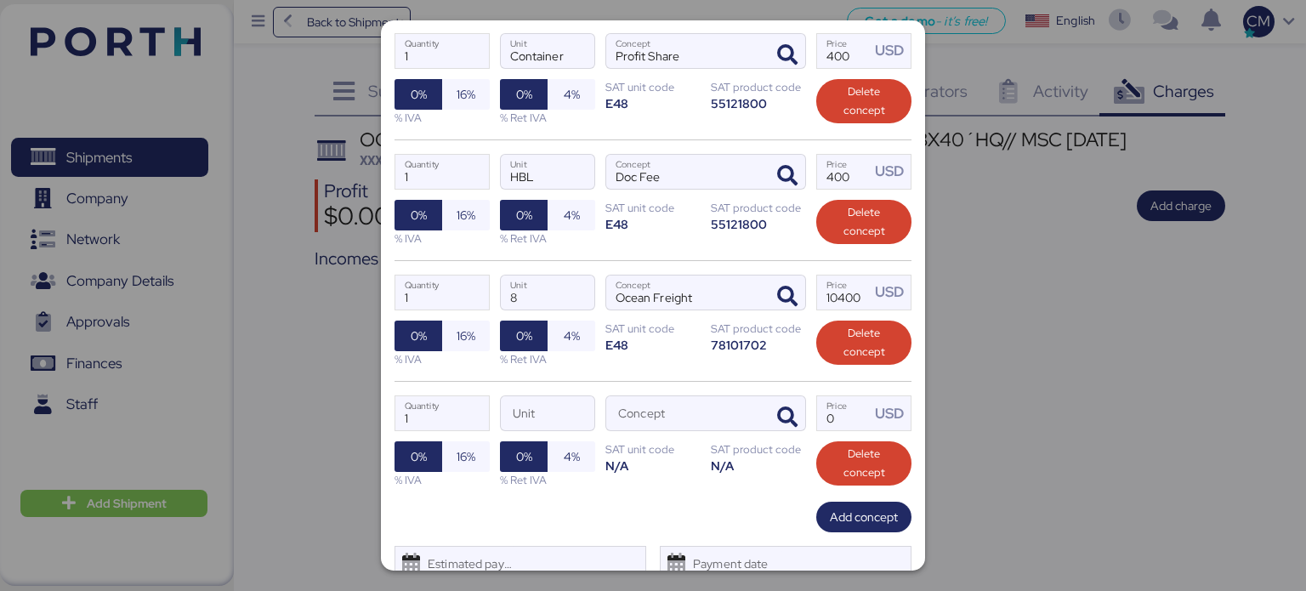
scroll to position [426, 0]
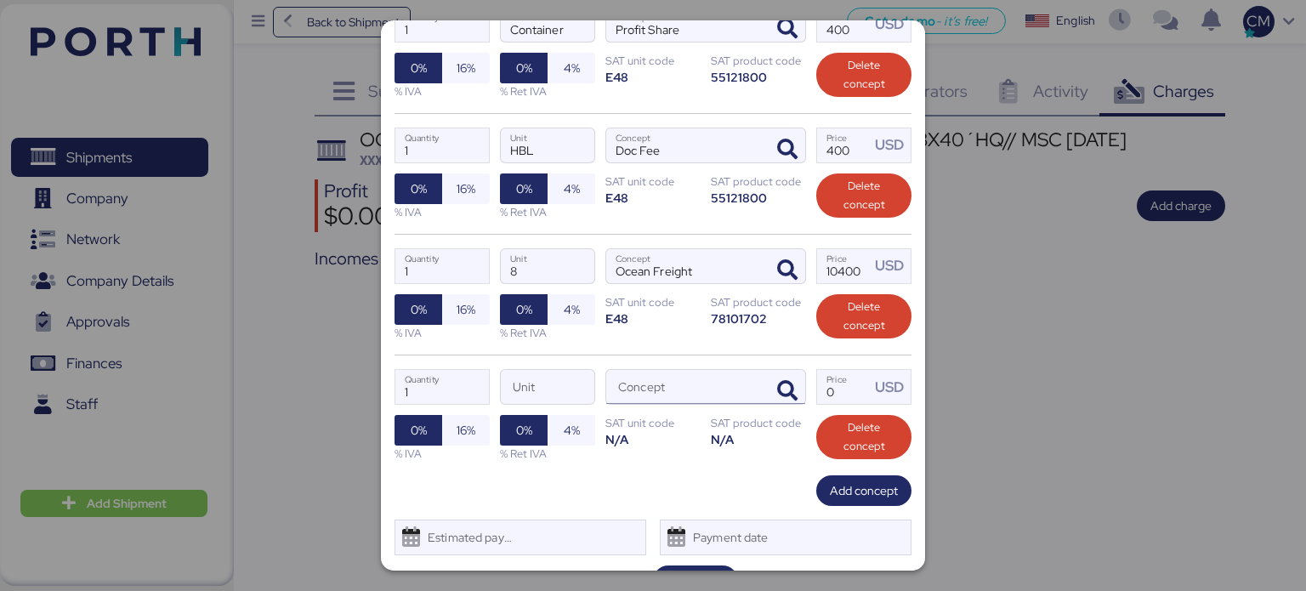
click at [629, 379] on input "Concept" at bounding box center [685, 387] width 158 height 34
type input "m"
click at [777, 389] on icon "button" at bounding box center [787, 391] width 20 height 20
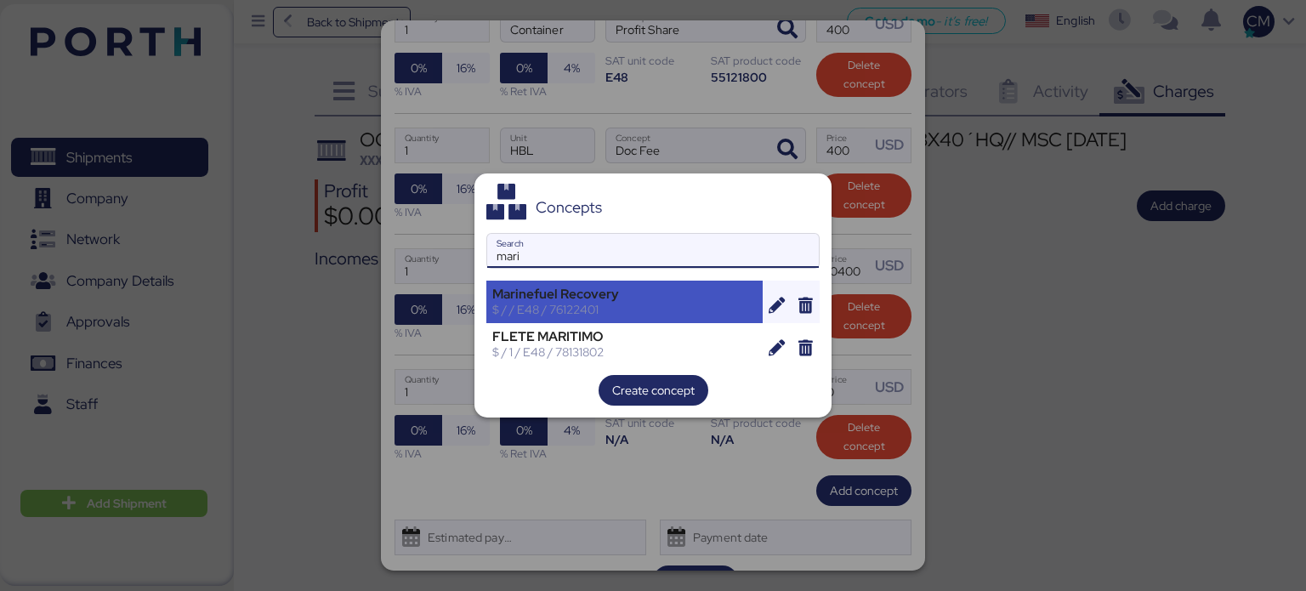
type input "mari"
click at [624, 315] on div "$ / / E48 / 76122401" at bounding box center [624, 309] width 264 height 15
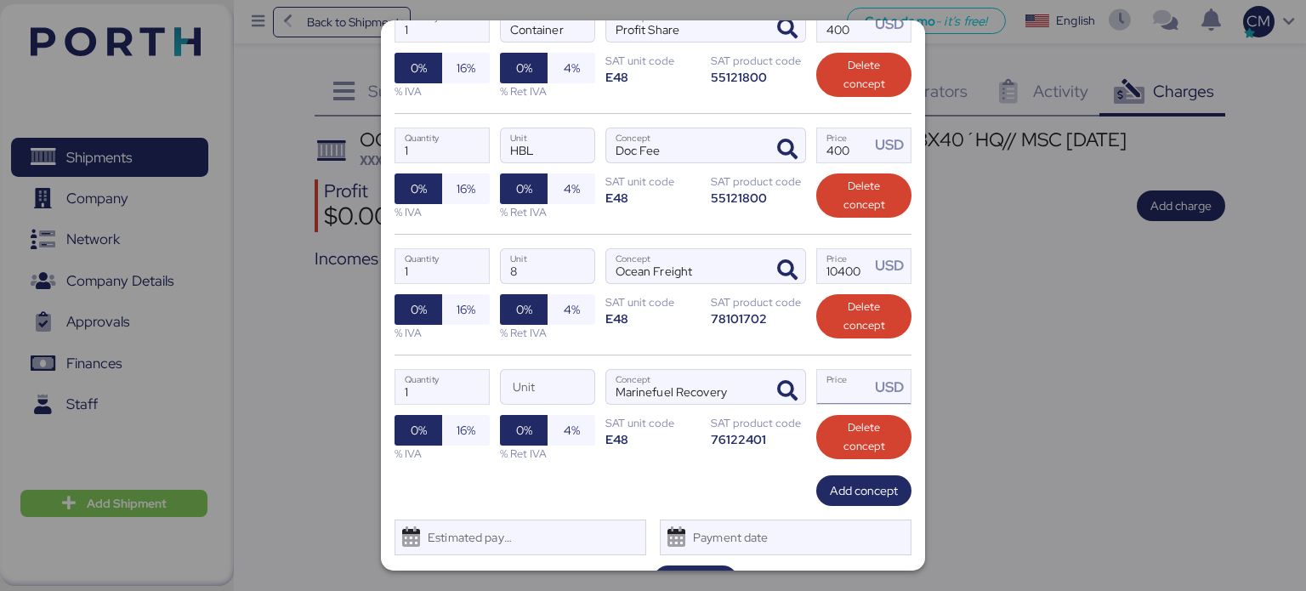
click at [820, 383] on input "Price USD" at bounding box center [843, 387] width 53 height 34
type input "2816"
click at [565, 379] on input "Unit" at bounding box center [548, 387] width 94 height 34
type input "4"
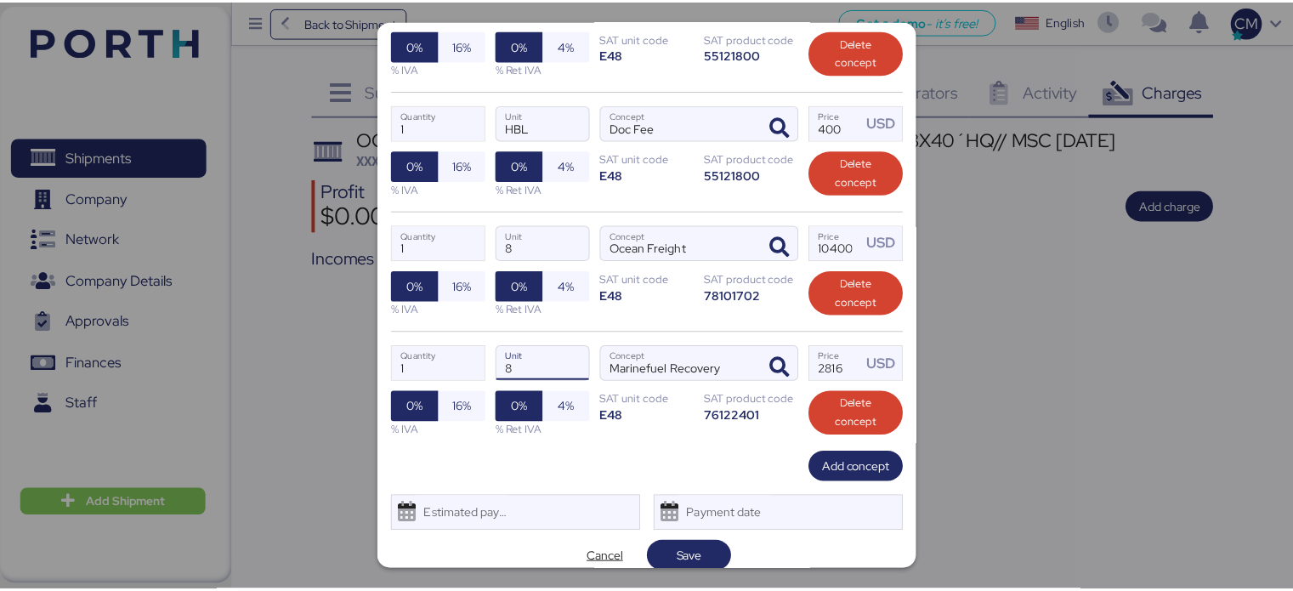
scroll to position [462, 0]
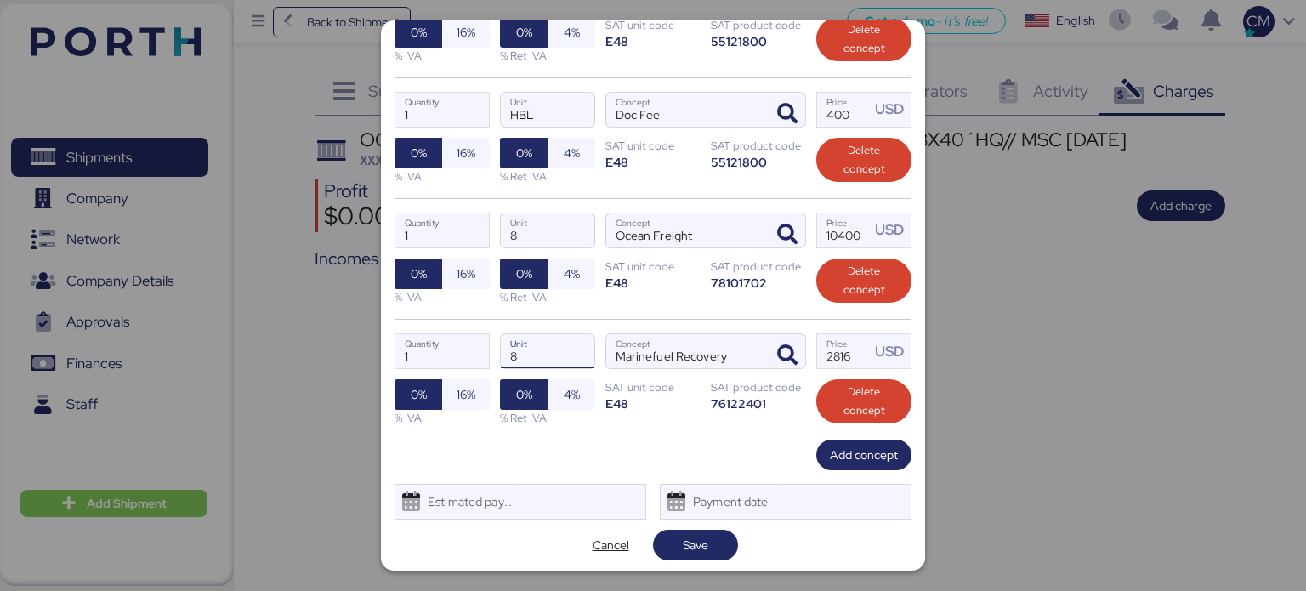
type input "8"
click at [671, 558] on div "Add charge OCEAN EXPO ATM TO [GEOGRAPHIC_DATA]// REMY GROUP // 8X40´HQ// MSC [D…" at bounding box center [653, 295] width 544 height 550
click at [671, 552] on span "Save" at bounding box center [696, 545] width 58 height 24
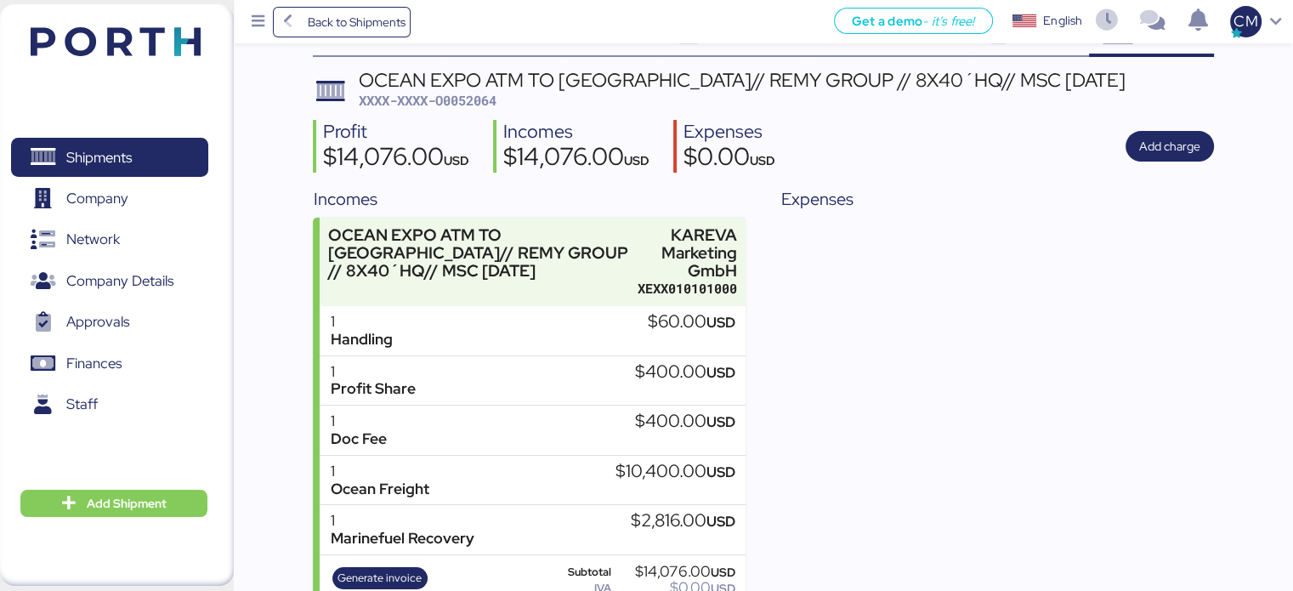
scroll to position [119, 0]
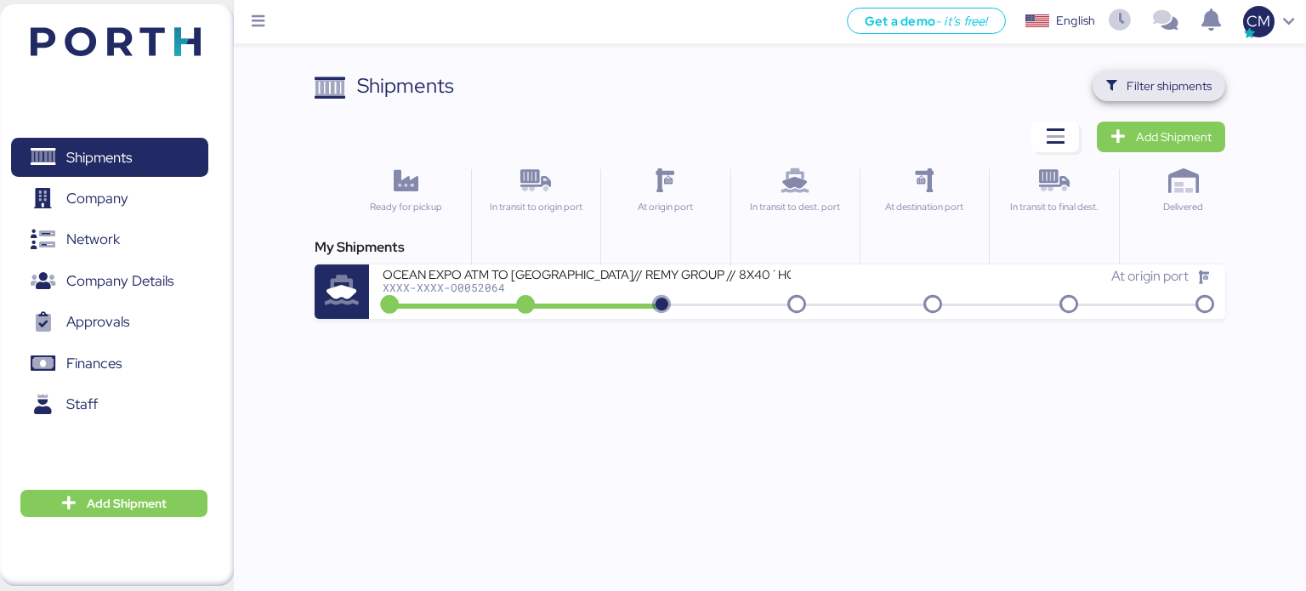
click at [1141, 81] on span "Filter shipments" at bounding box center [1169, 86] width 85 height 20
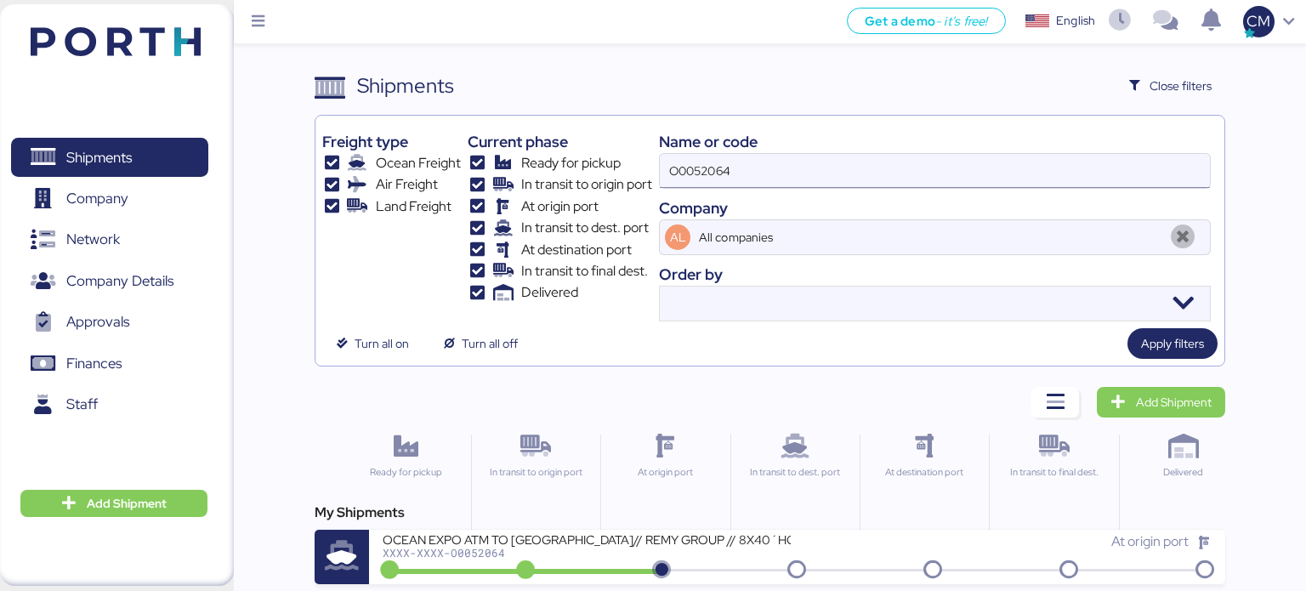
click at [764, 177] on input "O0052064" at bounding box center [935, 171] width 550 height 34
click at [762, 175] on input "O0052064" at bounding box center [935, 171] width 550 height 34
type input "O"
paste input "O0052023"
type input "O0052023"
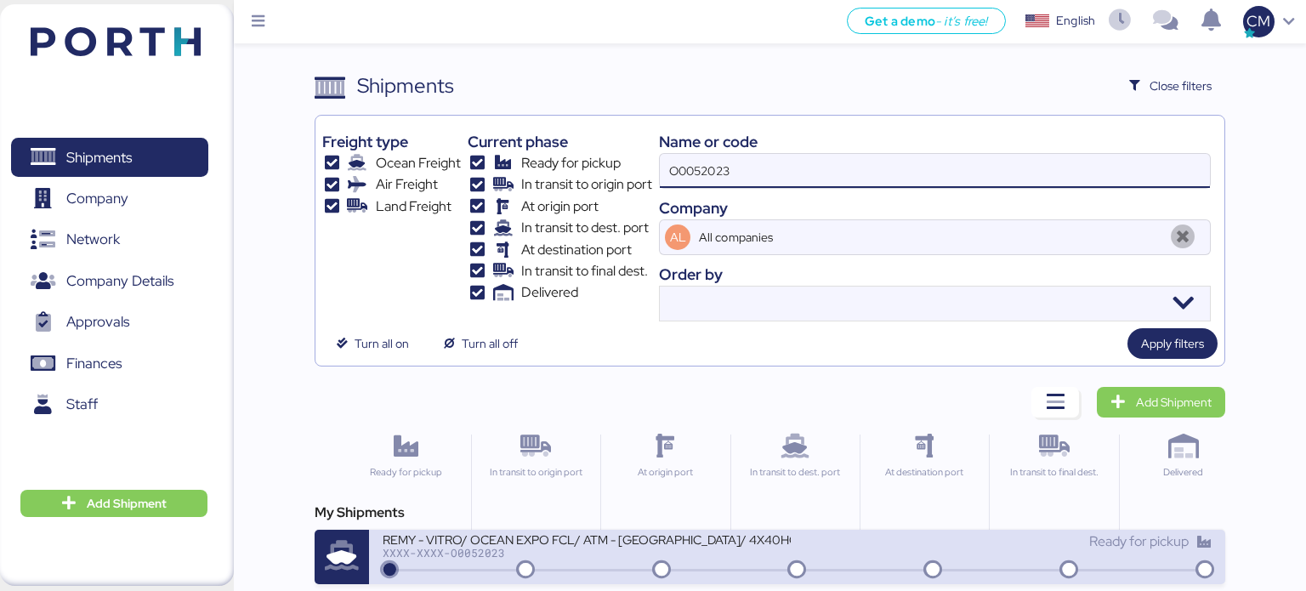
click at [720, 540] on div "REMY - VITRO/ OCEAN EXPO FCL/ ATM - [GEOGRAPHIC_DATA]/ 4X40HQ" at bounding box center [587, 538] width 408 height 14
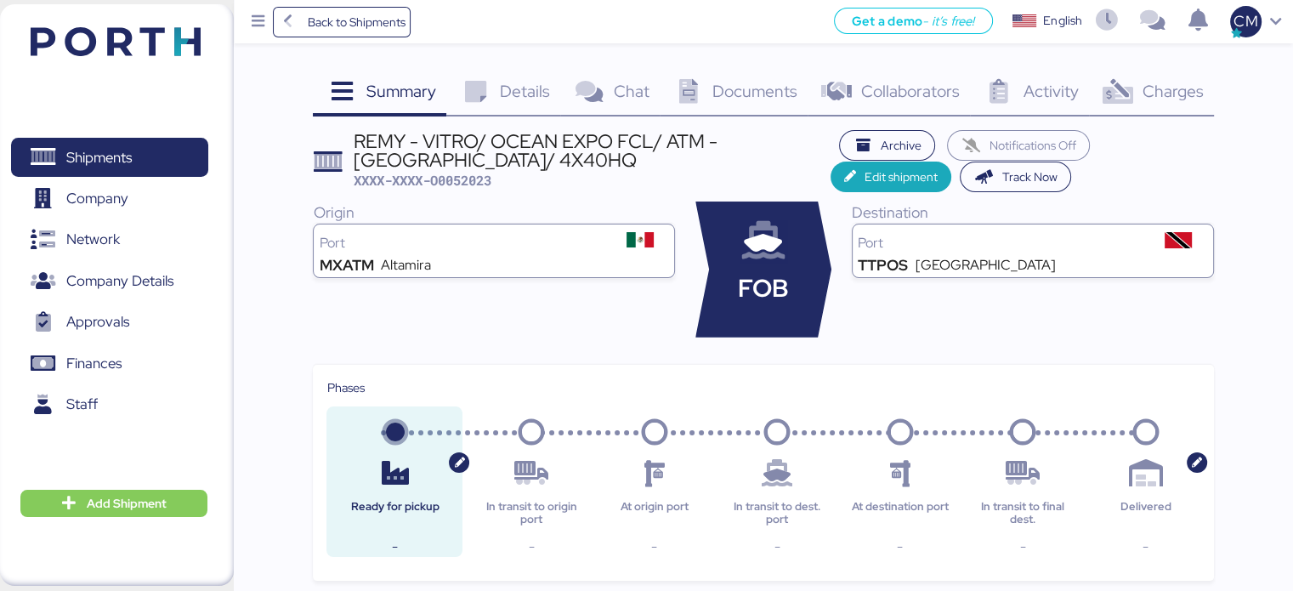
click at [1139, 99] on div "Charges 0" at bounding box center [1151, 94] width 125 height 46
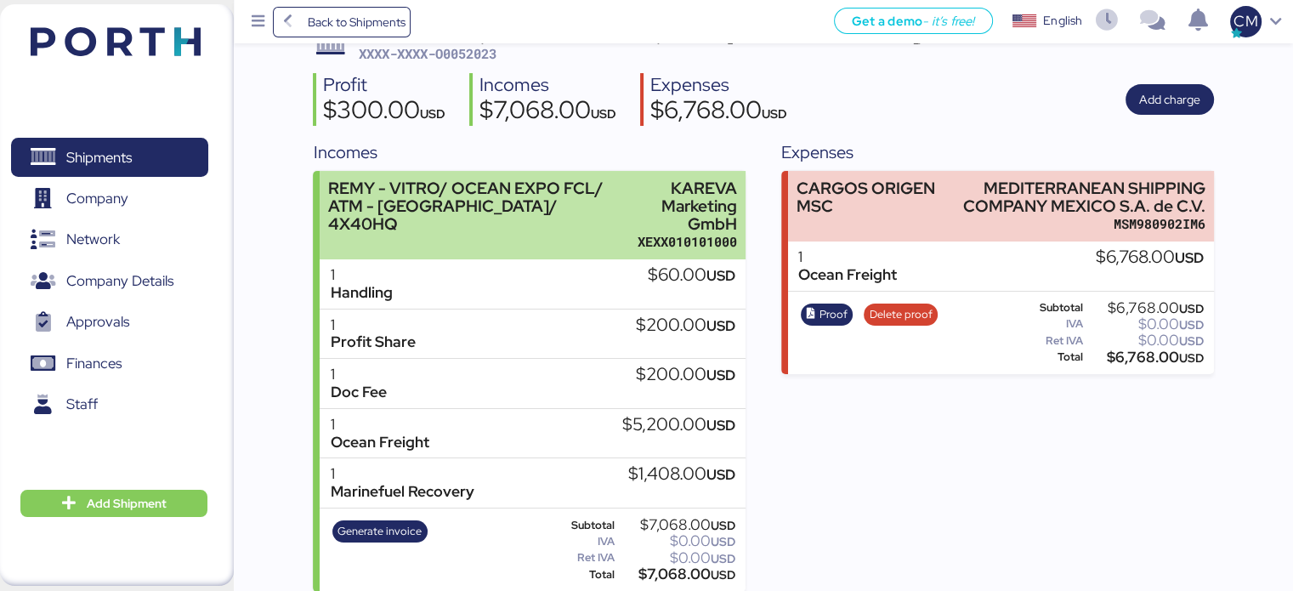
scroll to position [119, 0]
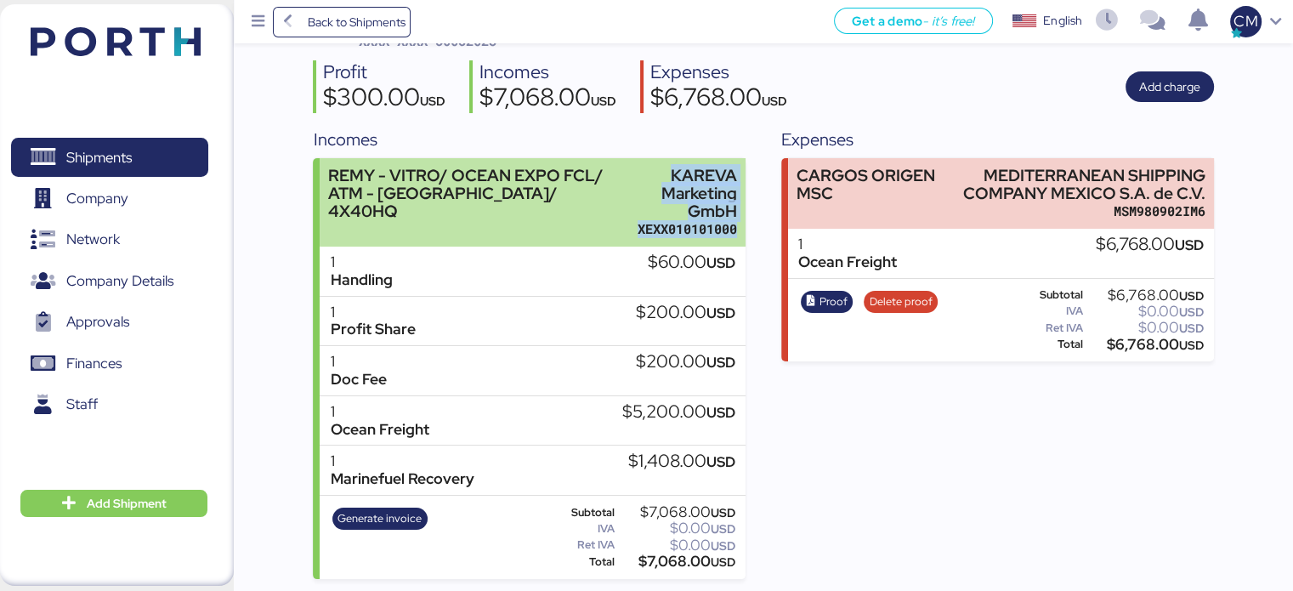
drag, startPoint x: 622, startPoint y: 224, endPoint x: 740, endPoint y: 238, distance: 118.1
click at [740, 238] on div "REMY - VITRO/ OCEAN EXPO FCL/ ATM - TRINIDAD Y TOBAGO/ 4X40HQ KAREVA Marketing …" at bounding box center [532, 202] width 425 height 88
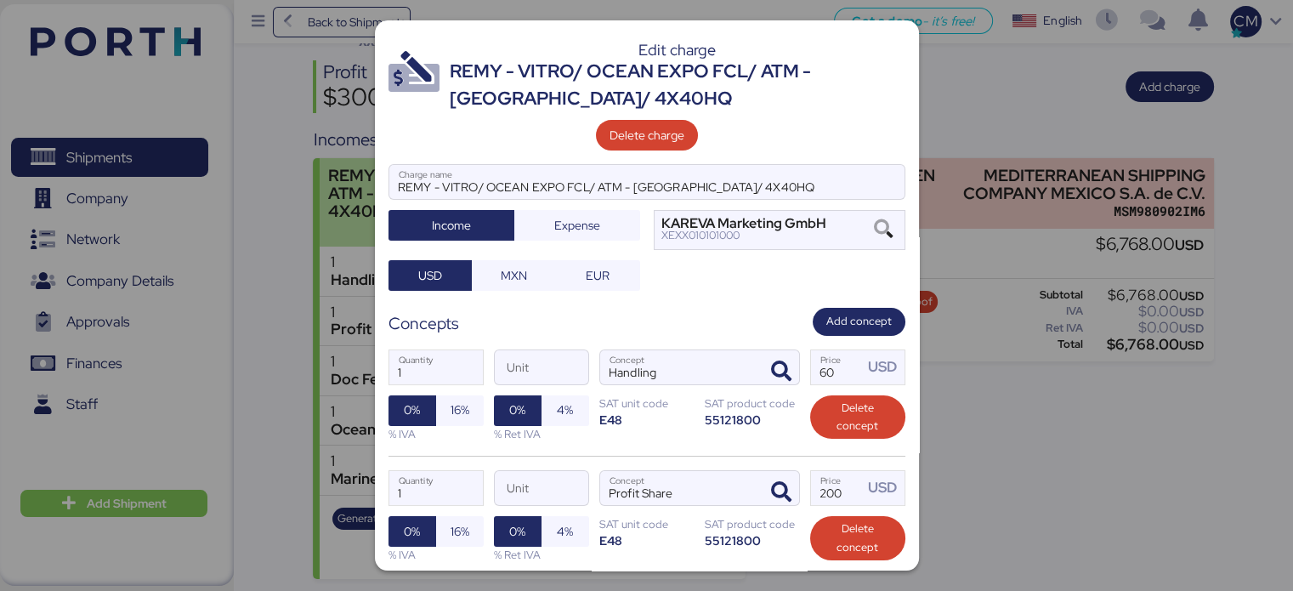
click at [740, 238] on div "Edit charge REMY - VITRO/ OCEAN EXPO FCL/ ATM - TRINIDAD Y TOBAGO/ 4X40HQ Delet…" at bounding box center [646, 295] width 1293 height 591
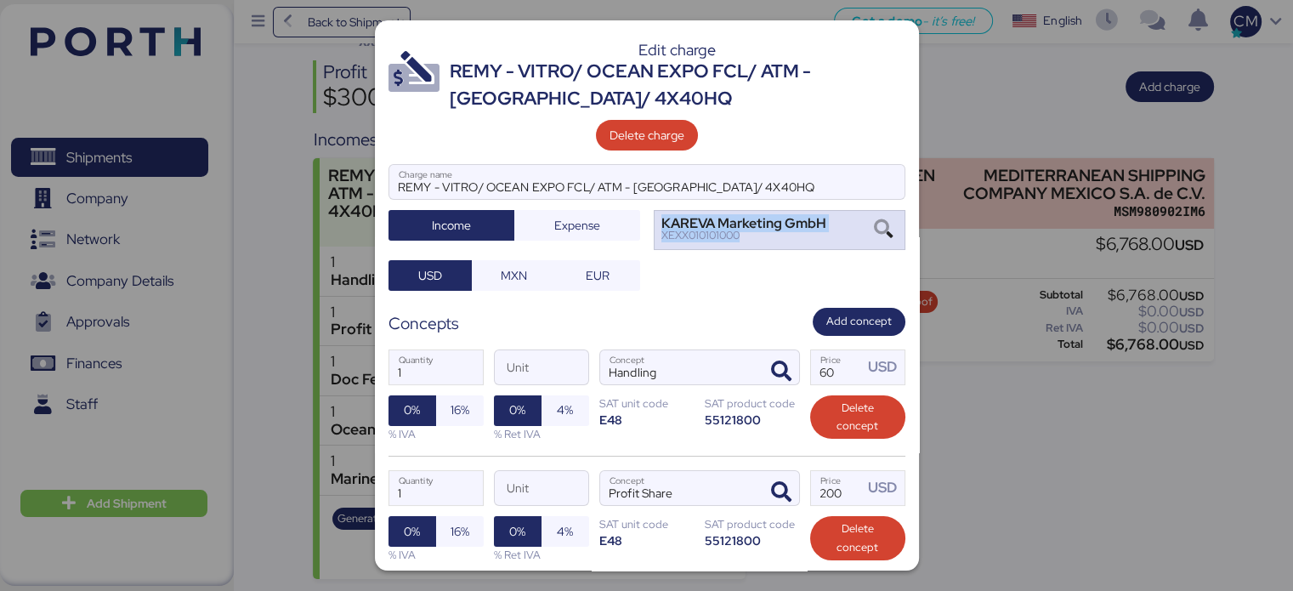
drag, startPoint x: 740, startPoint y: 236, endPoint x: 635, endPoint y: 237, distance: 104.6
click at [635, 237] on div "REMY - VITRO/ OCEAN EXPO FCL/ ATM - TRINIDAD Y TOBAGO/ 4X40HQ Charge name Incom…" at bounding box center [647, 227] width 517 height 127
click at [741, 241] on div "XEXX010101000" at bounding box center [744, 236] width 165 height 12
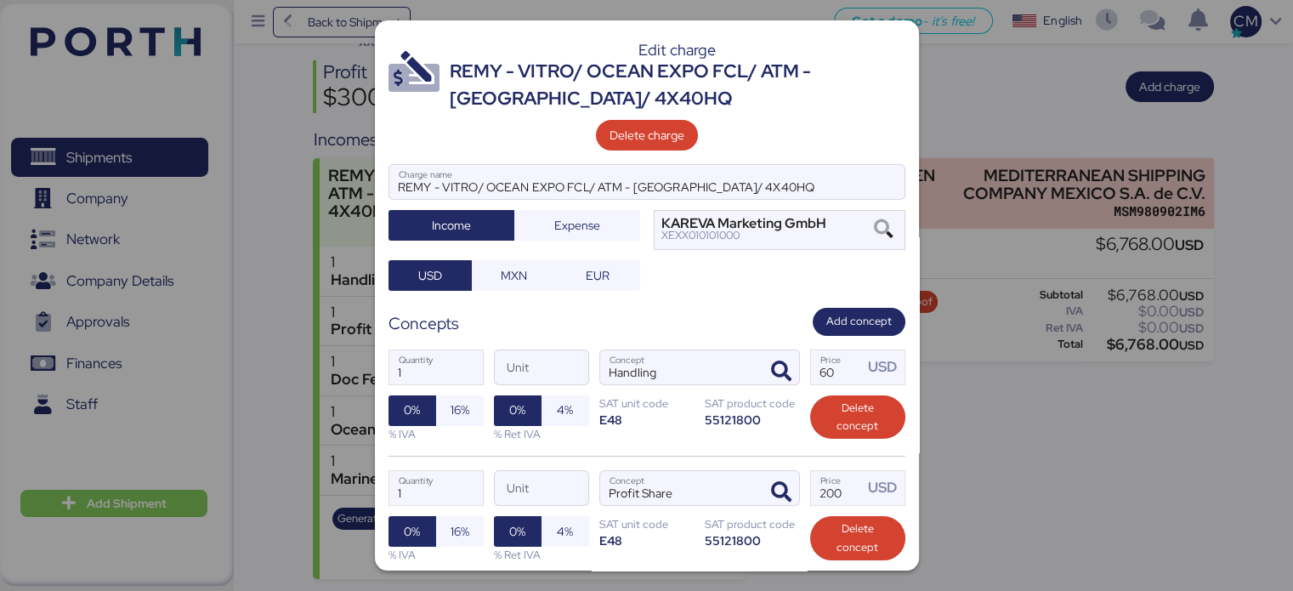
click at [945, 81] on div at bounding box center [646, 295] width 1293 height 591
click at [974, 166] on div at bounding box center [646, 295] width 1293 height 591
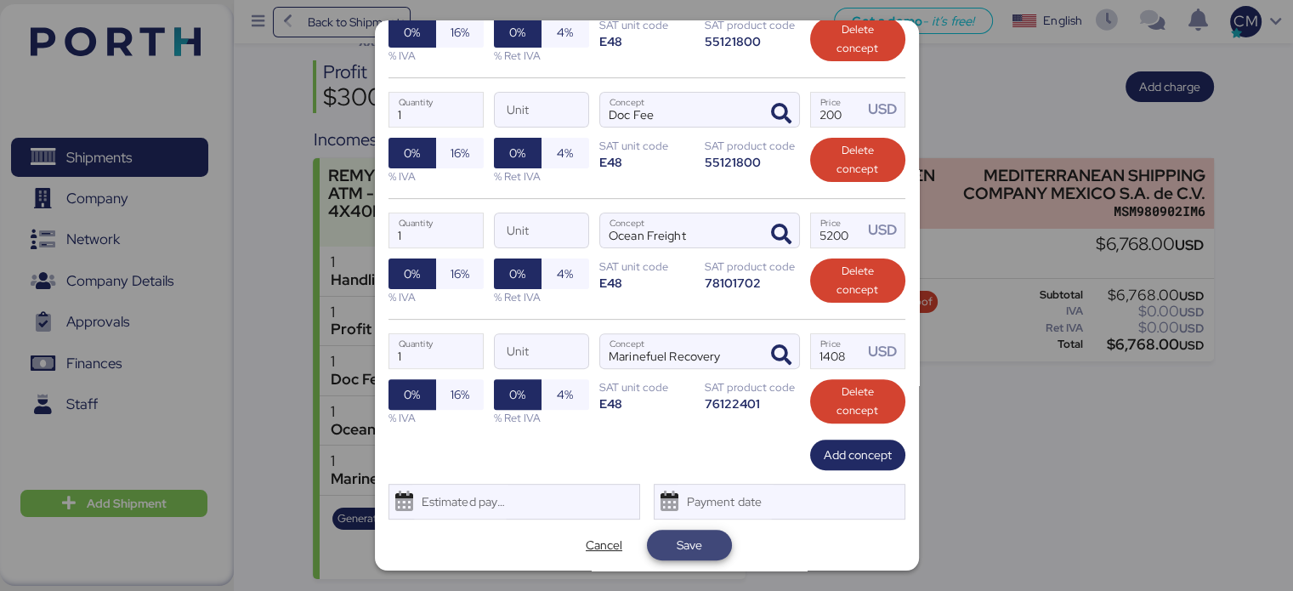
click at [690, 545] on span "Save" at bounding box center [690, 545] width 26 height 20
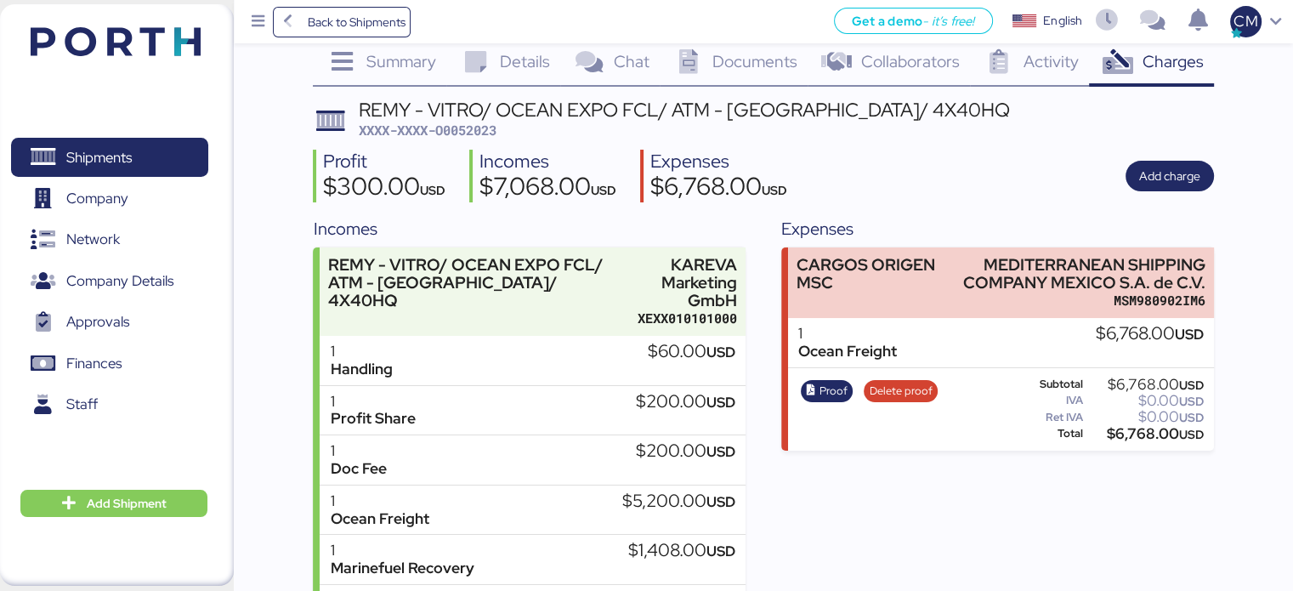
scroll to position [0, 0]
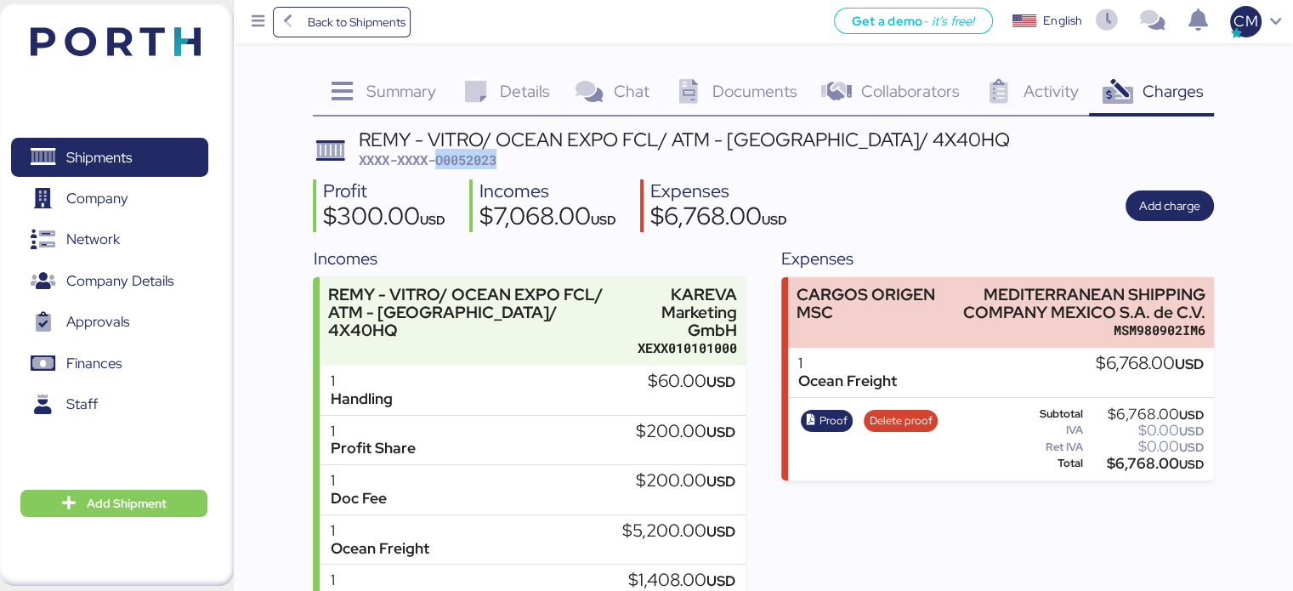
drag, startPoint x: 507, startPoint y: 163, endPoint x: 439, endPoint y: 166, distance: 68.1
click at [439, 166] on div "REMY - VITRO/ OCEAN EXPO FCL/ ATM - TRINIDAD Y TOBAGO/ 4X40HQ XXXX-XXXX-O0052023" at bounding box center [684, 150] width 651 height 40
copy span "O0052023"
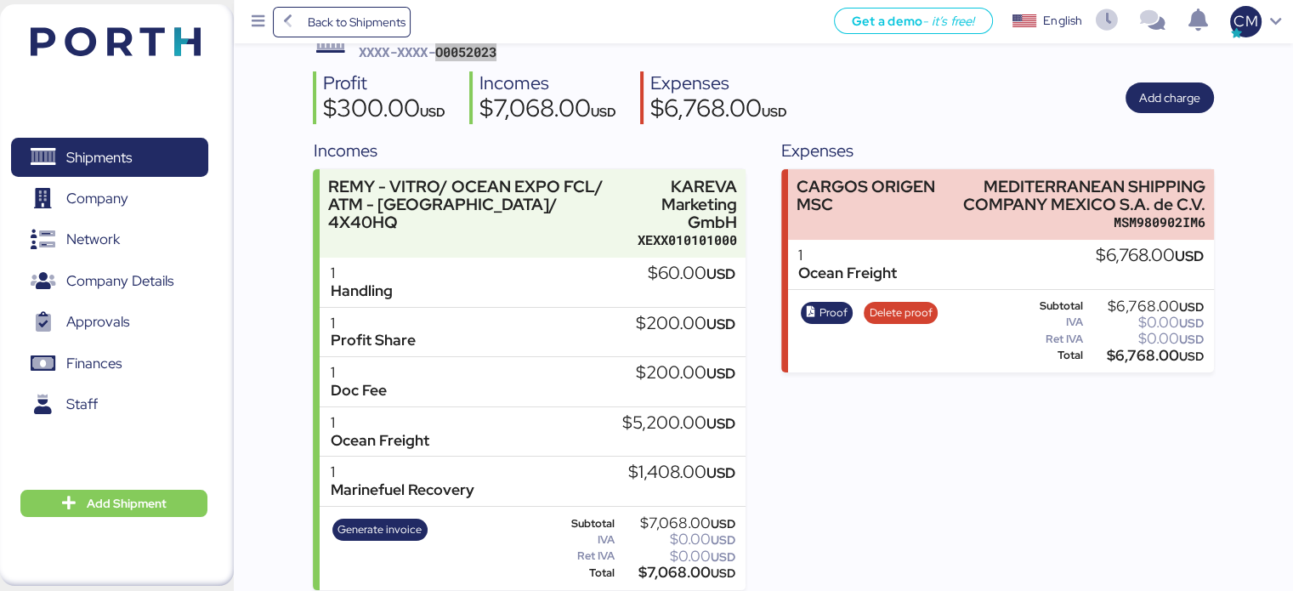
scroll to position [119, 0]
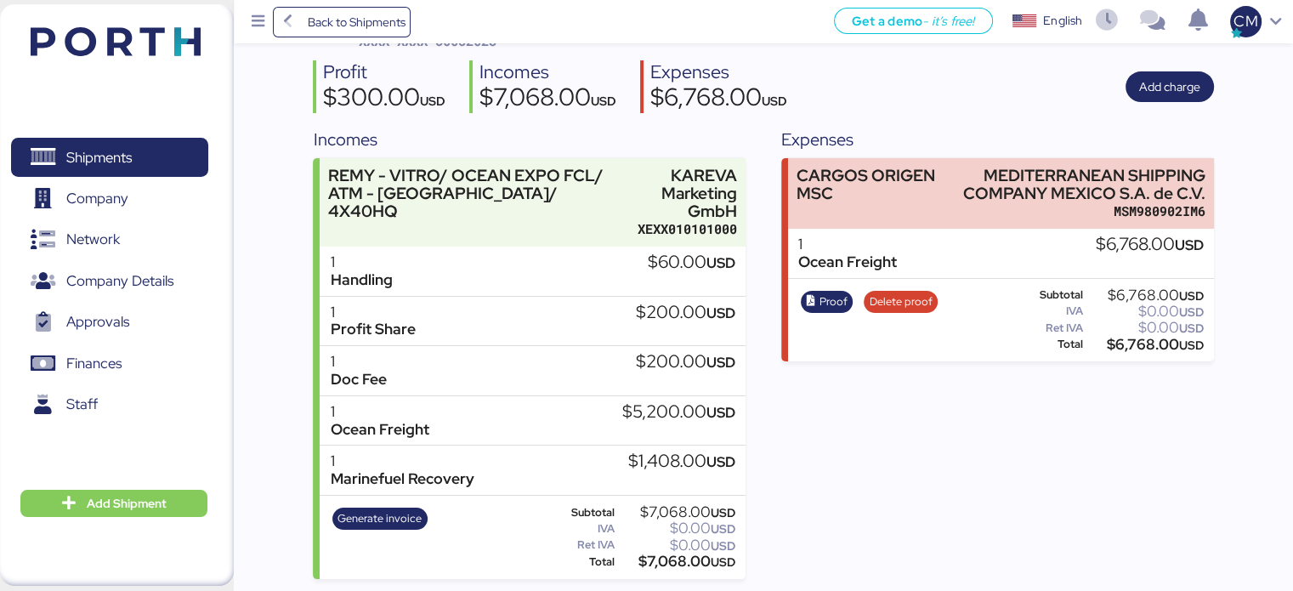
click at [867, 448] on div "Expenses CARGOS ORIGEN MSC MEDITERRANEAN SHIPPING COMPANY MEXICO S.A. de C.V. M…" at bounding box center [997, 353] width 432 height 452
